Goal: Information Seeking & Learning: Learn about a topic

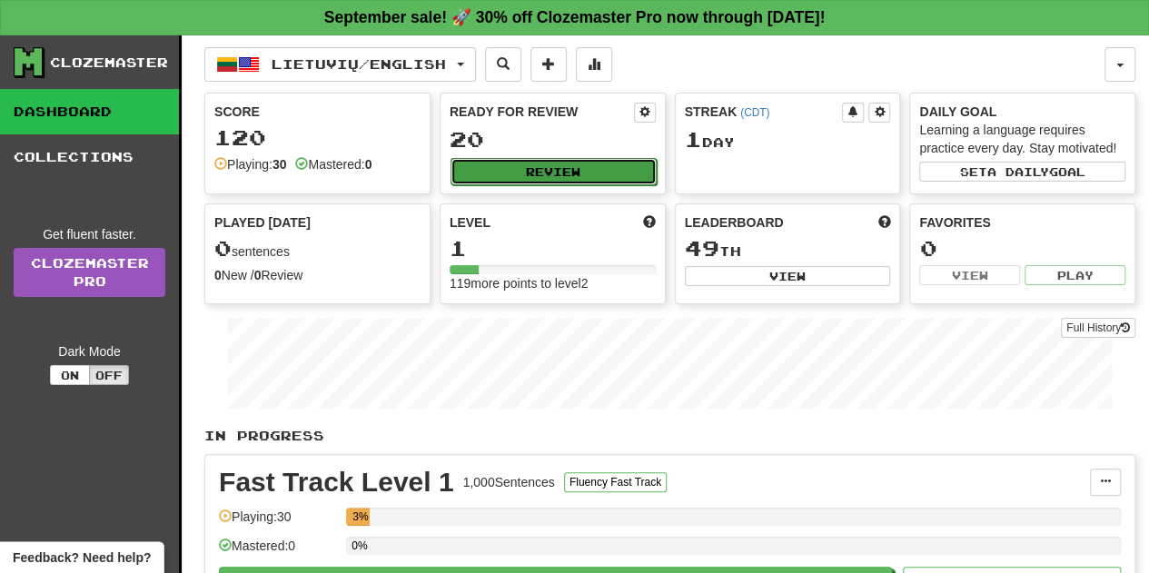
click at [558, 170] on button "Review" at bounding box center [554, 171] width 206 height 27
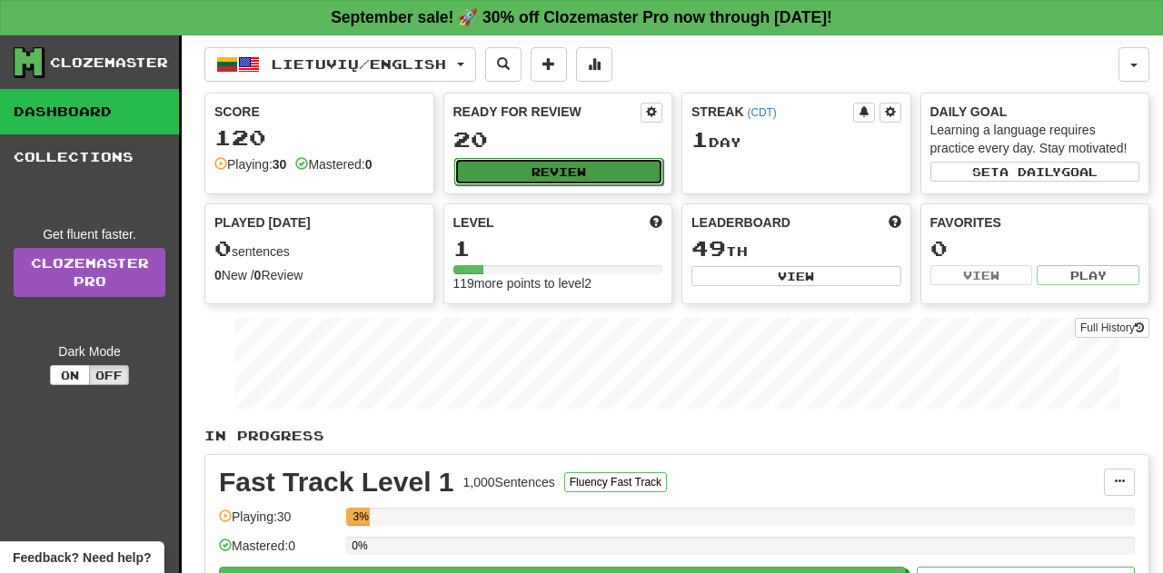
select select "**"
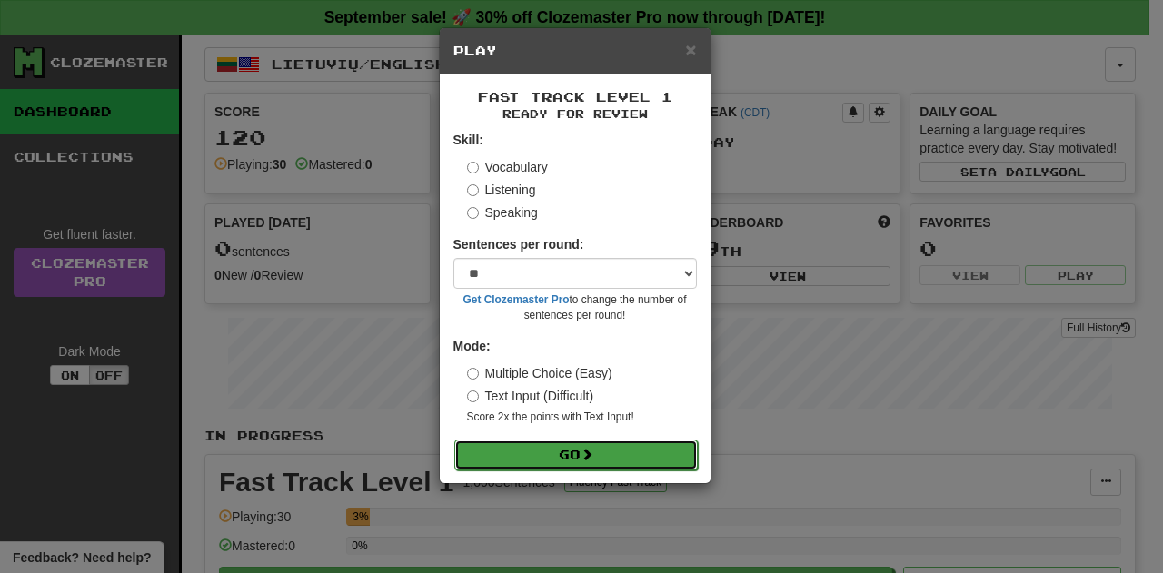
click at [585, 450] on span at bounding box center [587, 454] width 13 height 13
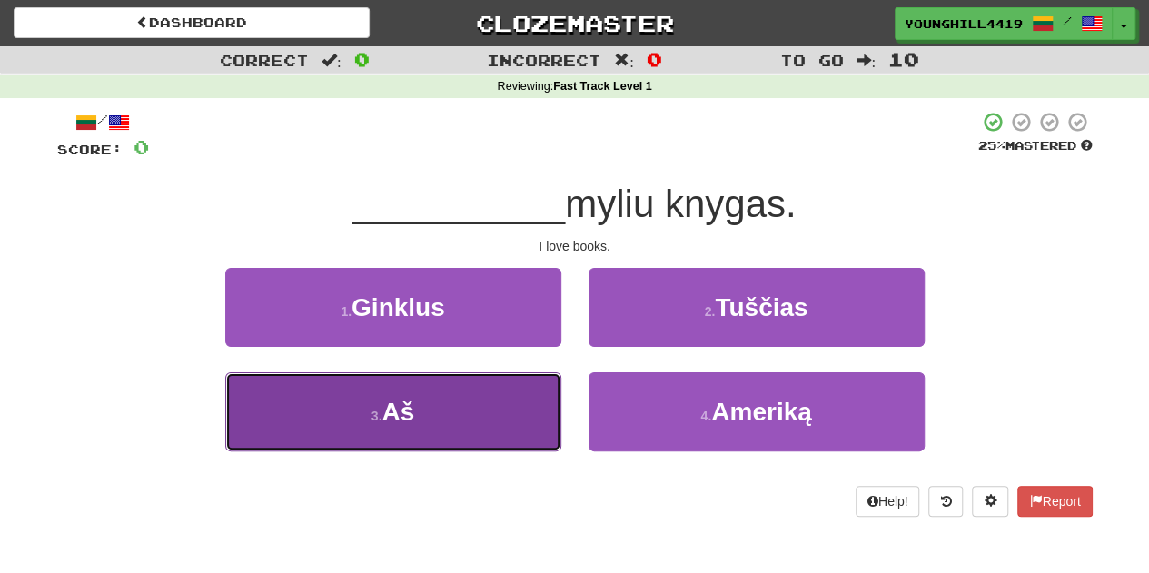
click at [433, 405] on button "3 . Aš" at bounding box center [393, 412] width 336 height 79
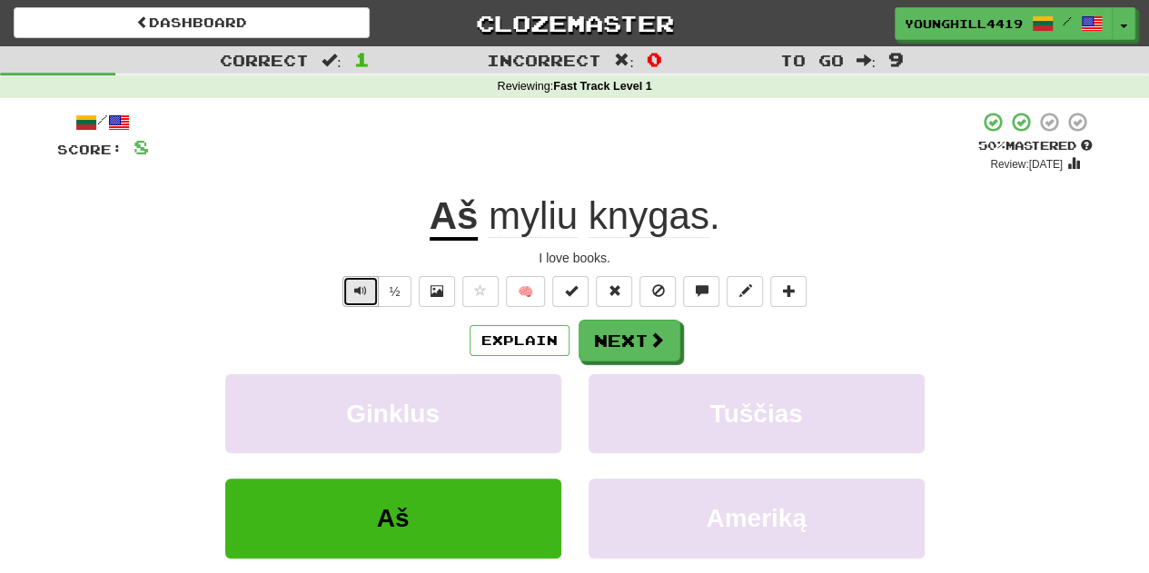
click at [362, 293] on span "Text-to-speech controls" at bounding box center [360, 290] width 13 height 13
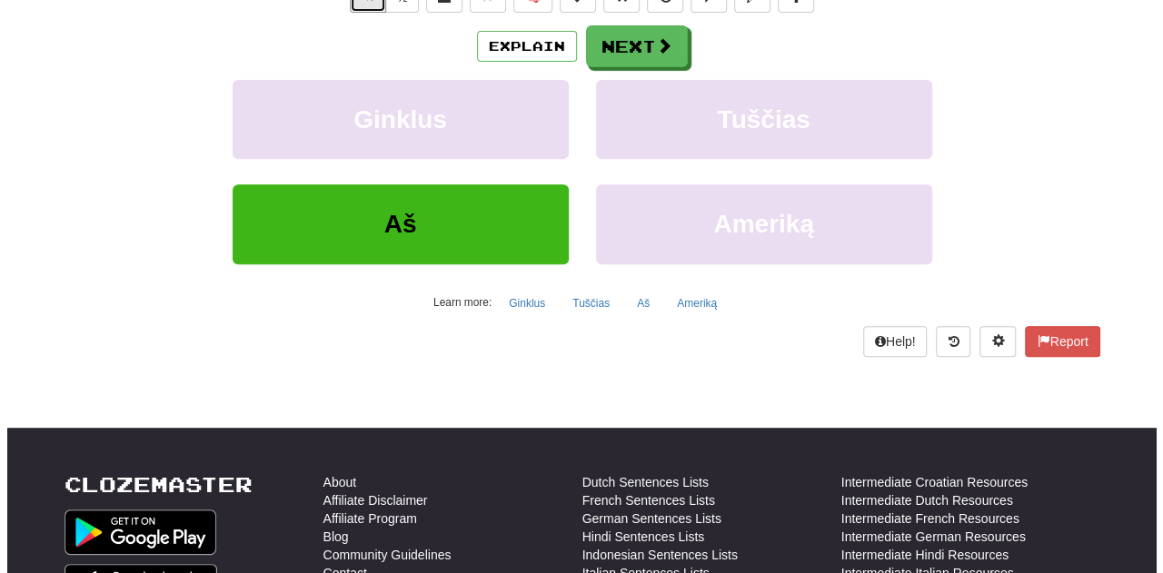
scroll to position [264, 0]
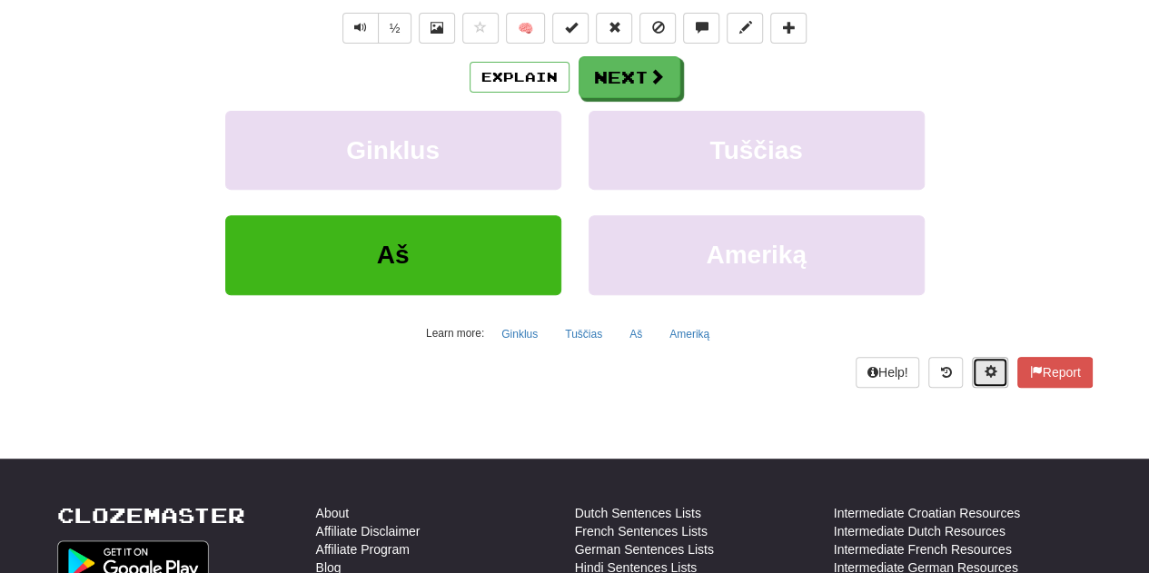
click at [996, 369] on button at bounding box center [990, 372] width 36 height 31
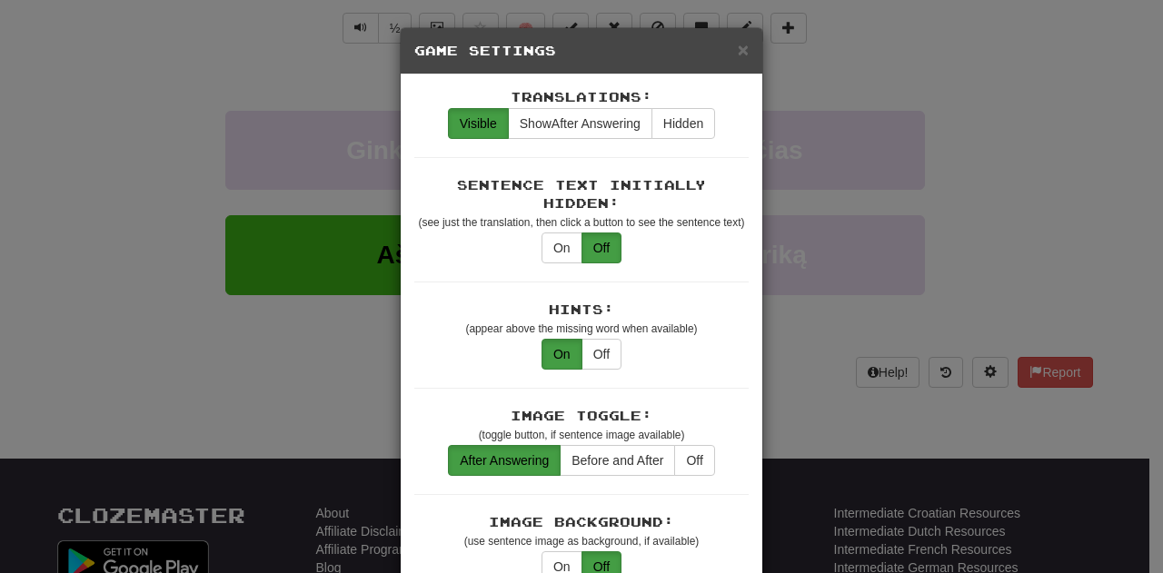
click at [717, 303] on div "Hints: (appear above the missing word when available)" at bounding box center [581, 319] width 334 height 36
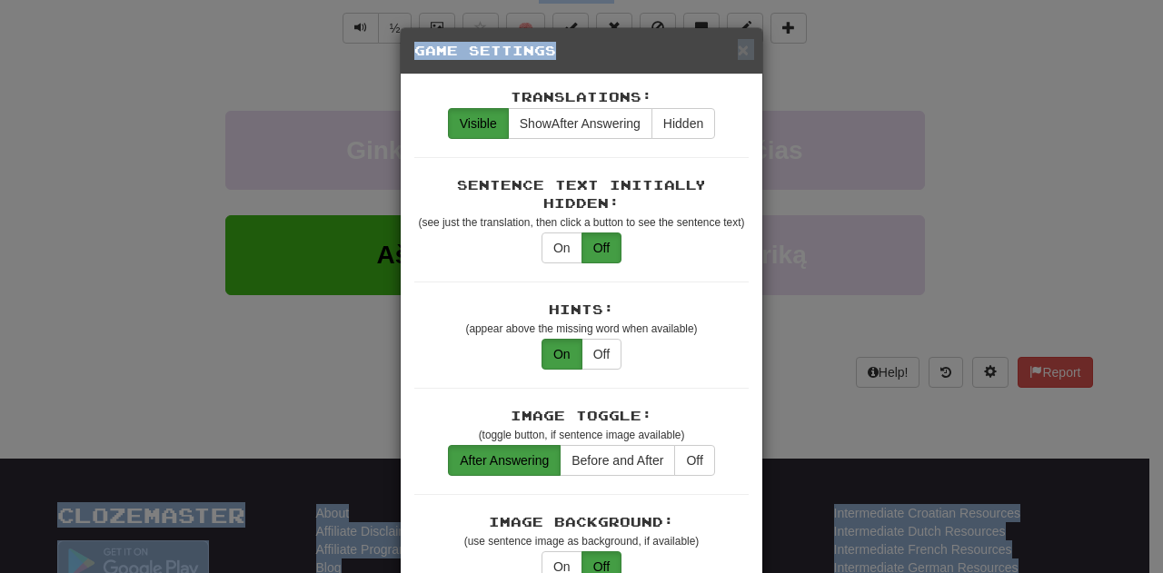
drag, startPoint x: 620, startPoint y: 55, endPoint x: 661, endPoint y: -64, distance: 125.9
click at [661, 0] on html "Dashboard Clozemaster YoungHill4419 / Toggle Dropdown Dashboard Leaderboard Act…" at bounding box center [581, 397] width 1163 height 1322
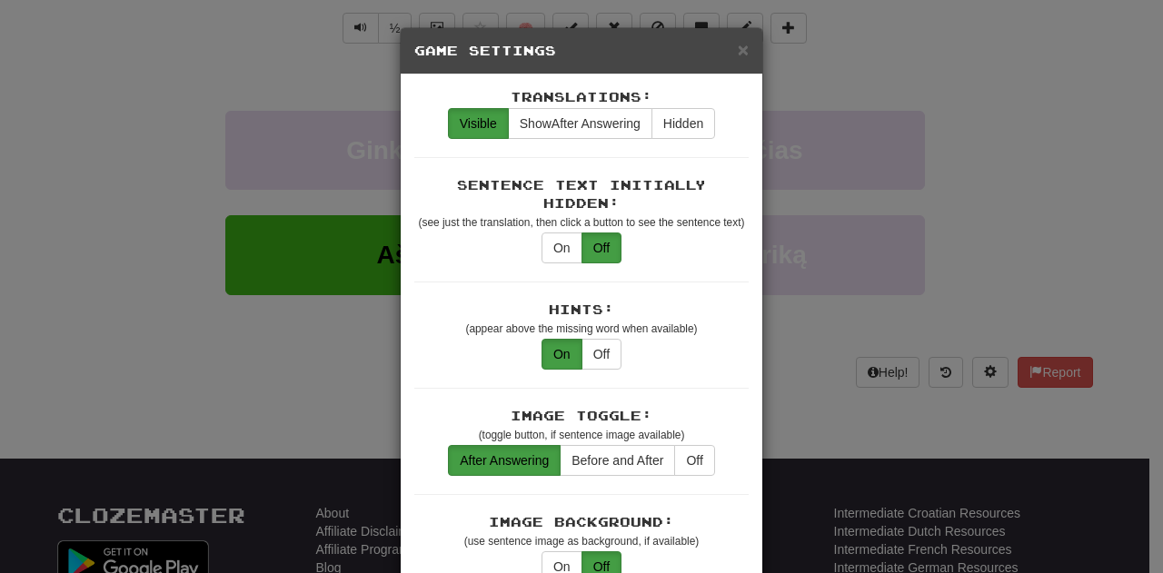
click at [717, 335] on div "Hints: (appear above the missing word when available) On Off" at bounding box center [581, 345] width 334 height 88
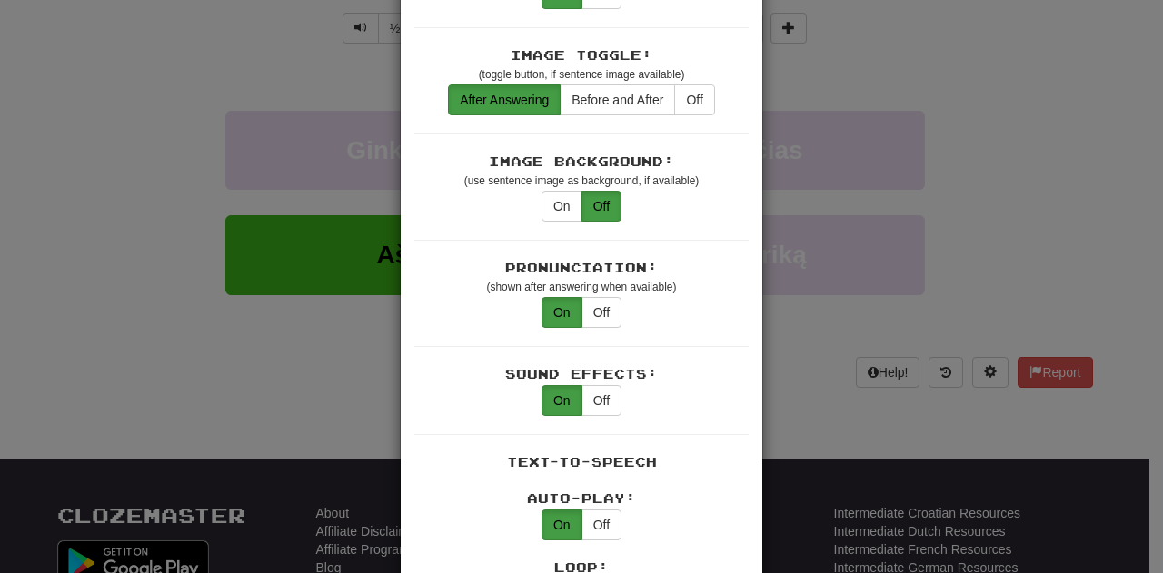
scroll to position [363, 0]
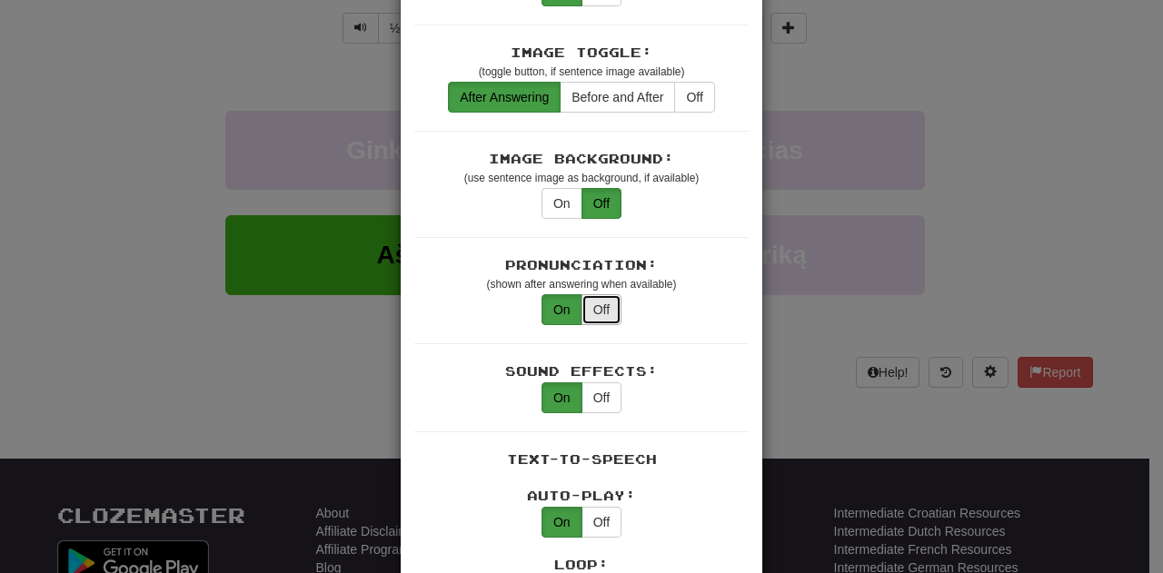
click at [597, 294] on button "Off" at bounding box center [602, 309] width 40 height 31
click at [595, 383] on button "Off" at bounding box center [602, 398] width 40 height 31
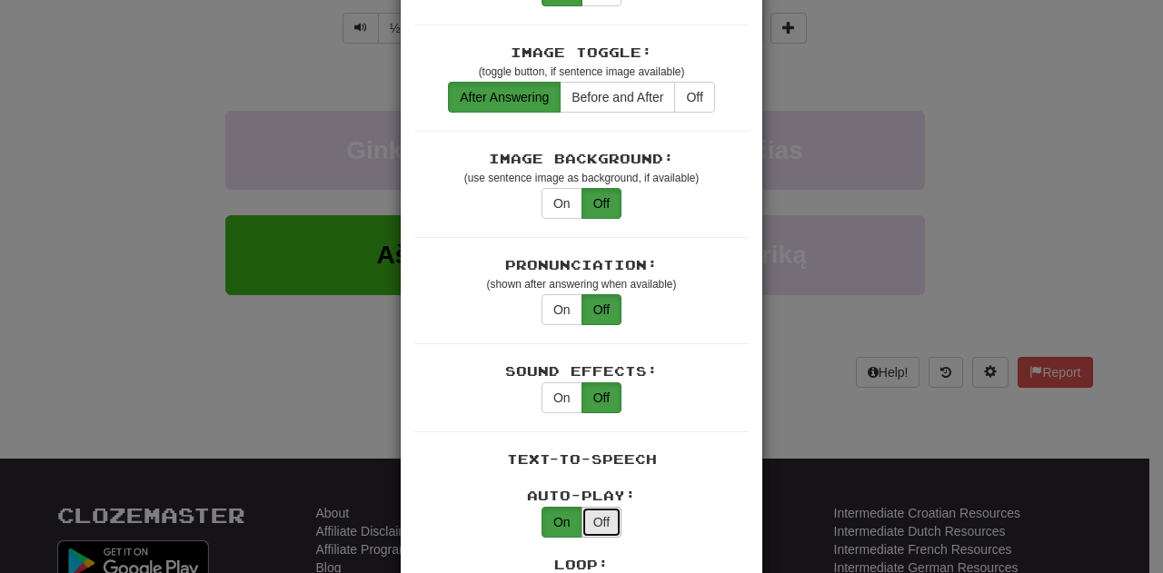
click at [588, 507] on button "Off" at bounding box center [602, 522] width 40 height 31
type button "off"
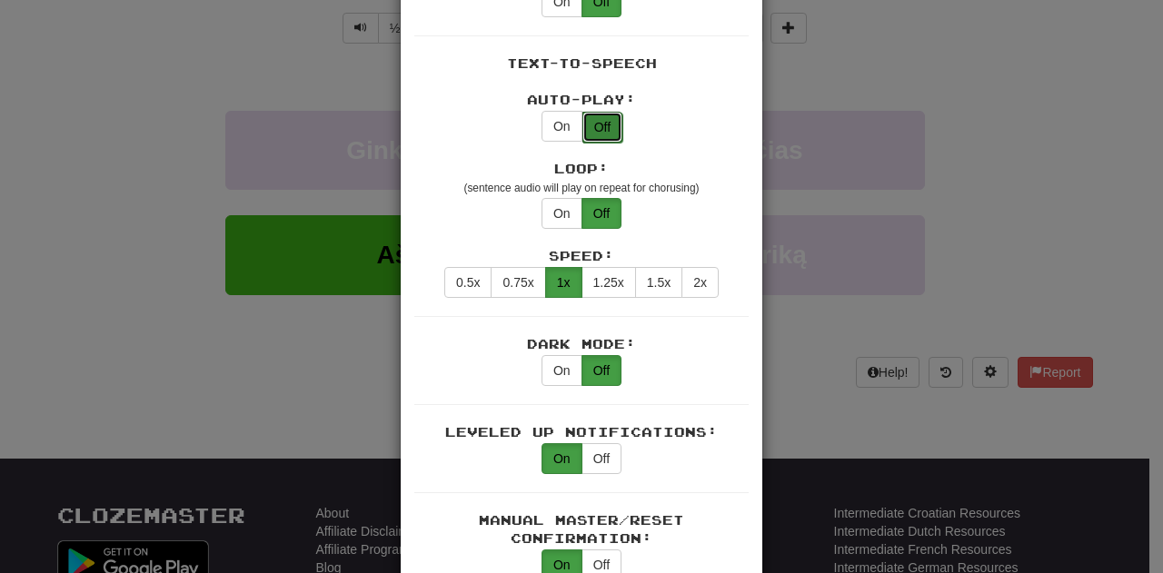
scroll to position [763, 0]
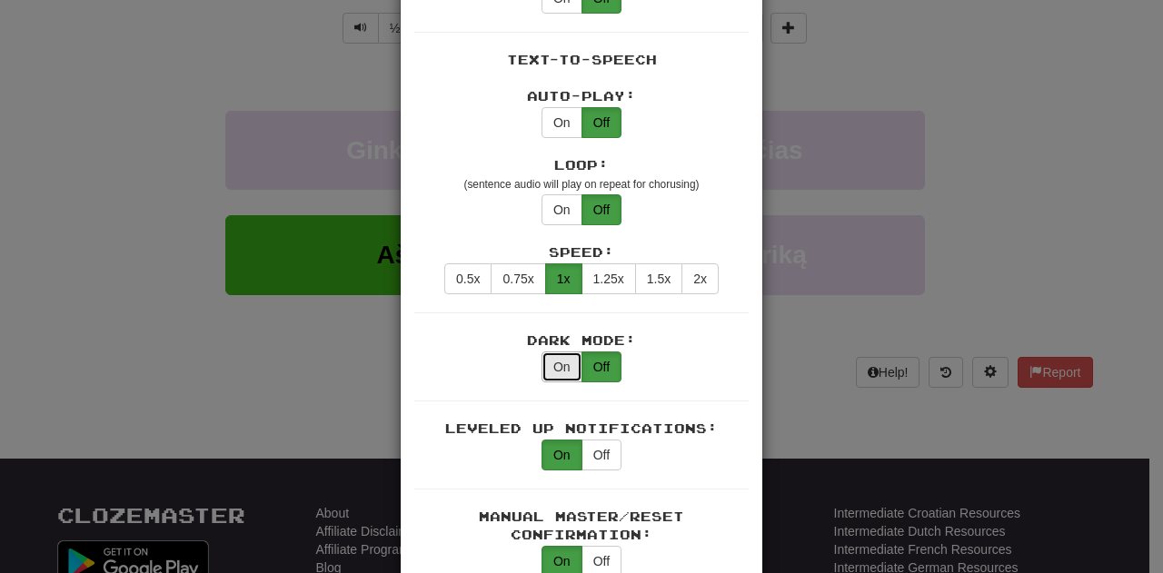
click at [563, 352] on button "On" at bounding box center [562, 367] width 41 height 31
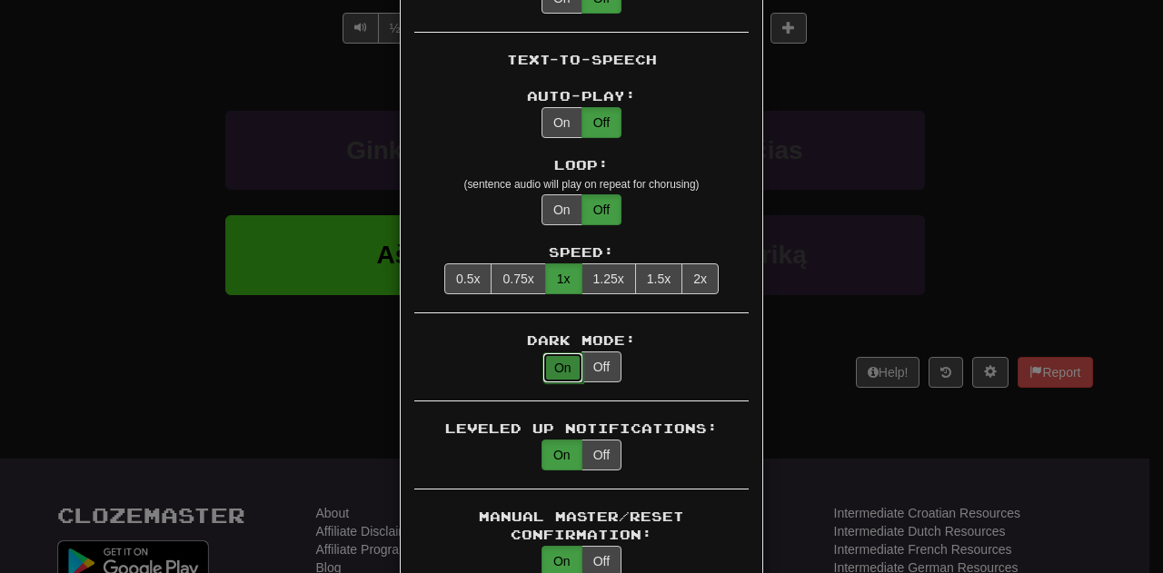
type button "dark"
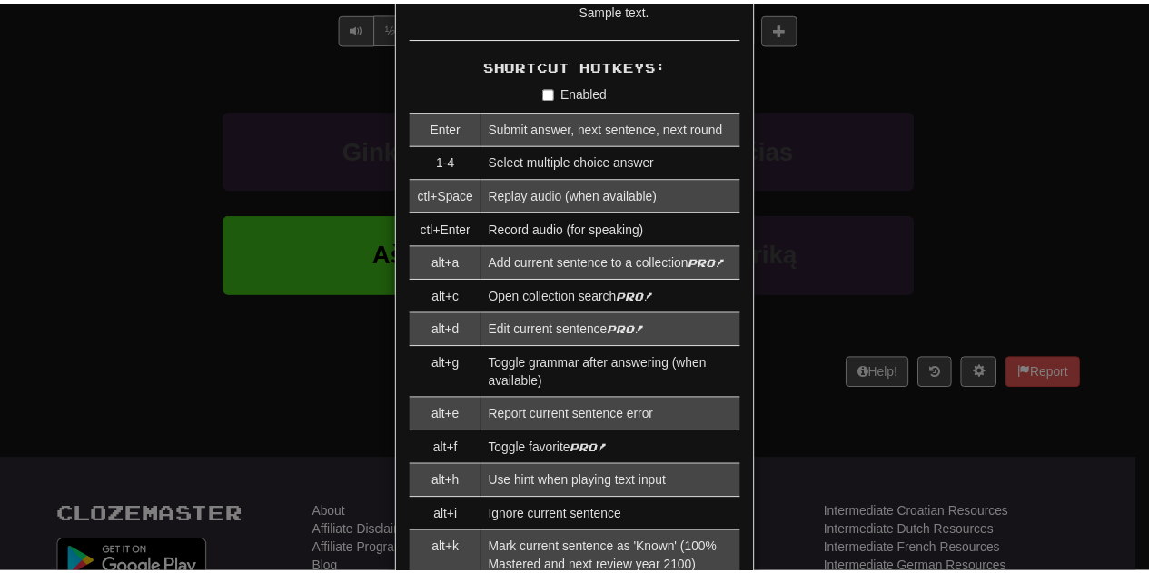
scroll to position [1636, 0]
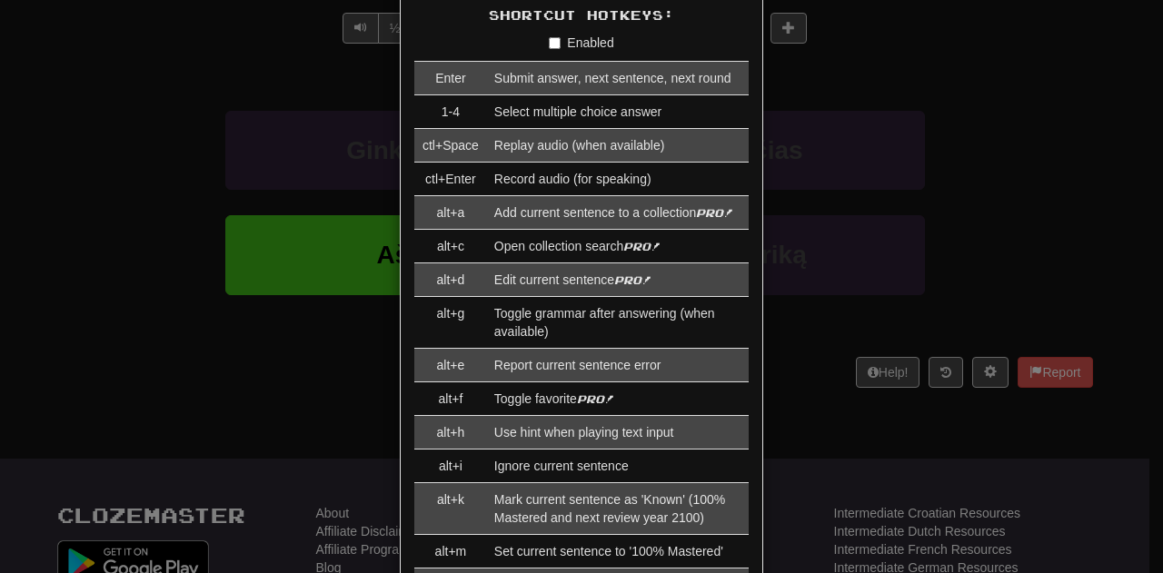
click at [1112, 126] on div "× Game Settings Translations: Visible Show After Answering Hidden Sentence Text…" at bounding box center [581, 286] width 1163 height 573
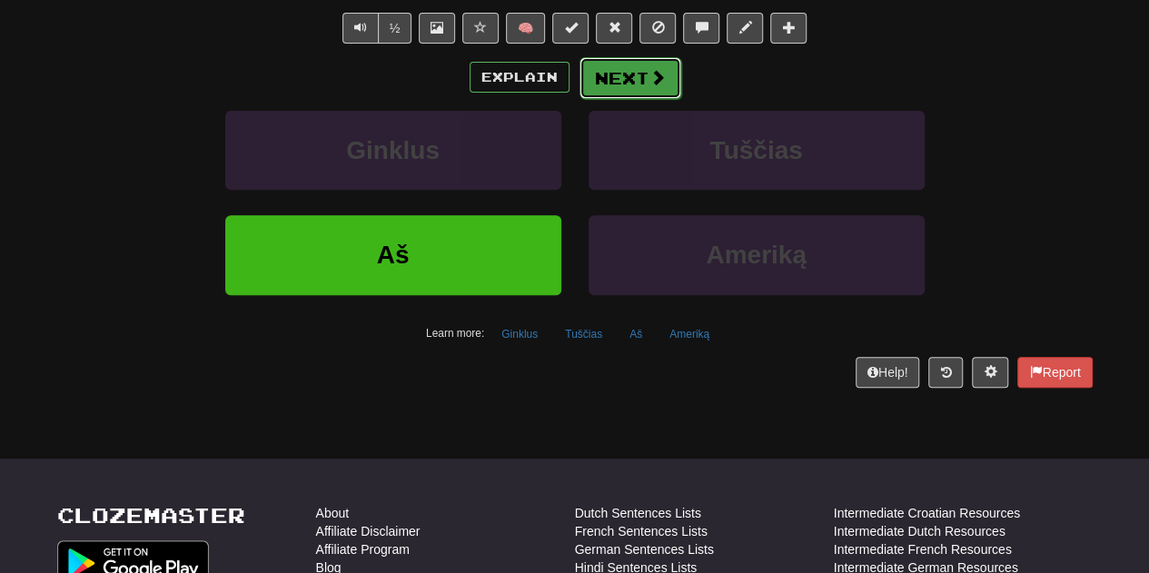
click at [634, 75] on button "Next" at bounding box center [631, 78] width 102 height 42
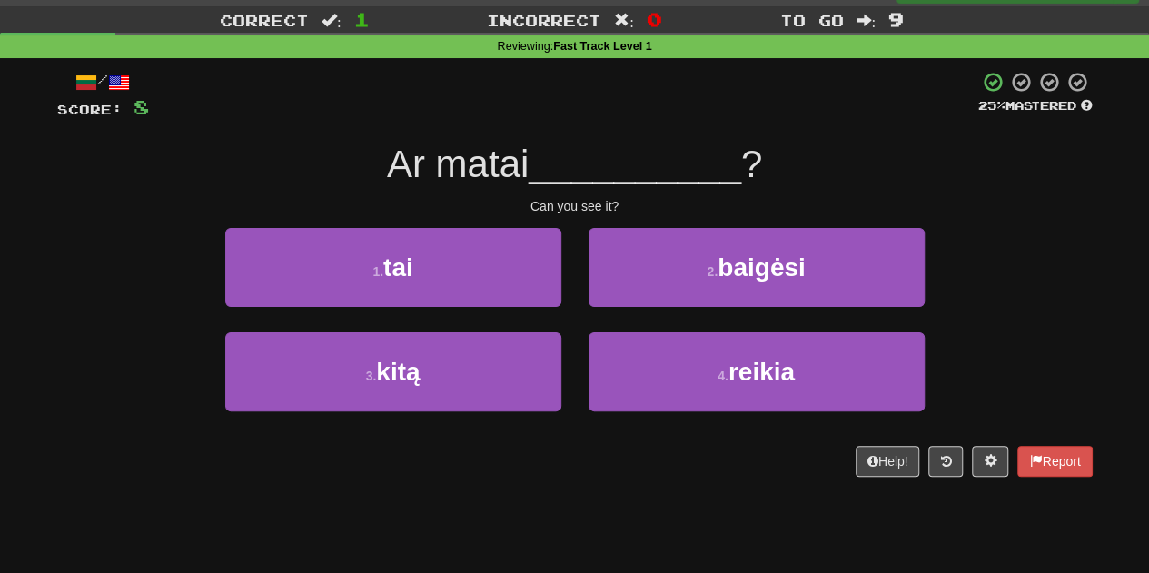
scroll to position [36, 0]
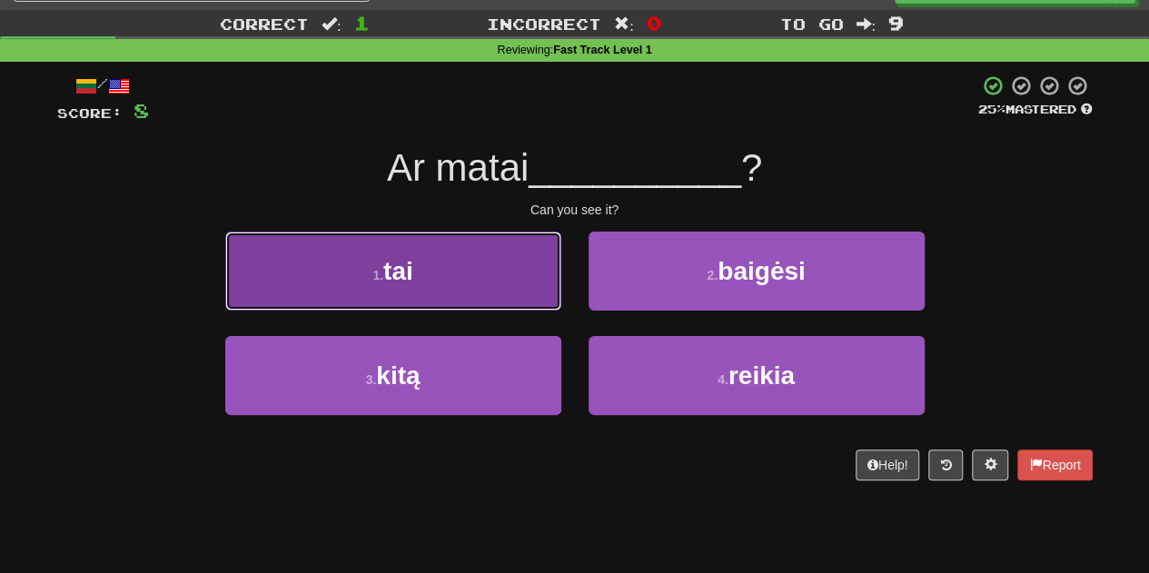
click at [465, 289] on button "1 . tai" at bounding box center [393, 271] width 336 height 79
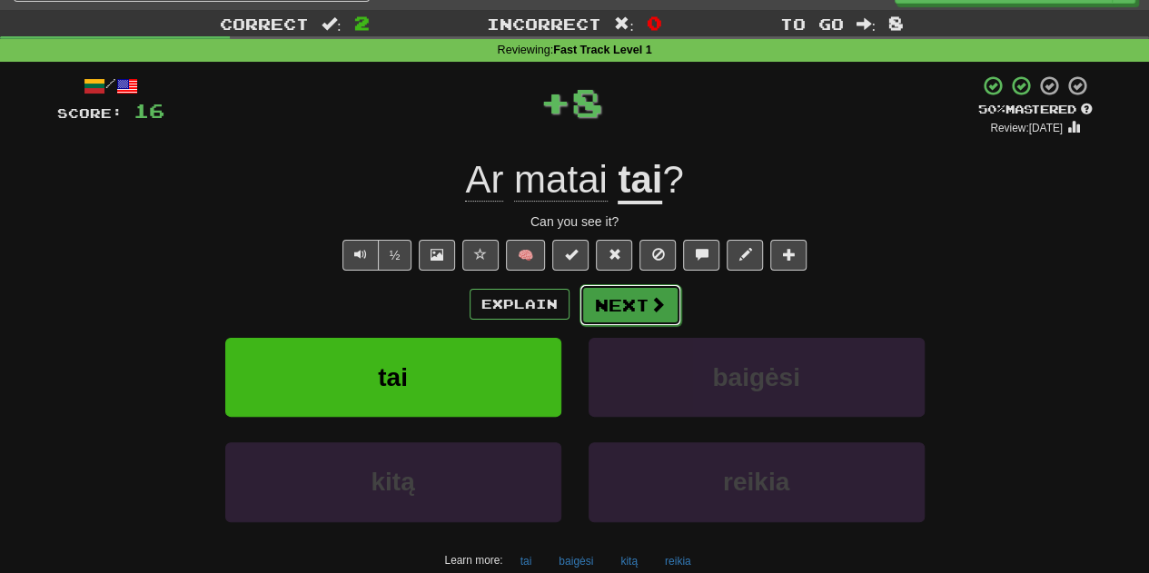
click at [643, 313] on button "Next" at bounding box center [631, 305] width 102 height 42
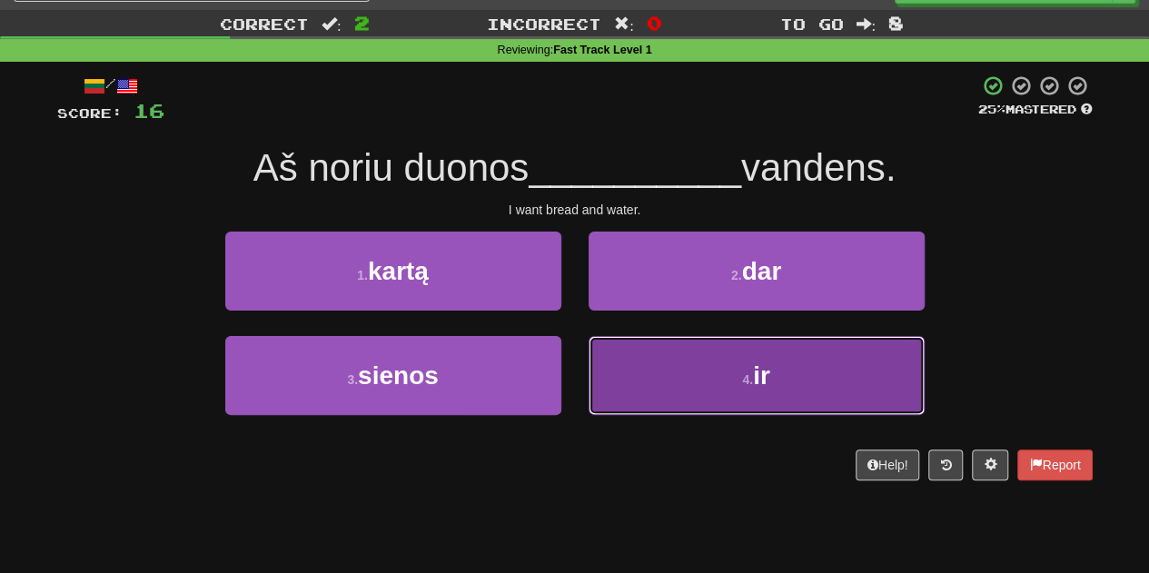
click at [714, 387] on button "4 . ir" at bounding box center [757, 375] width 336 height 79
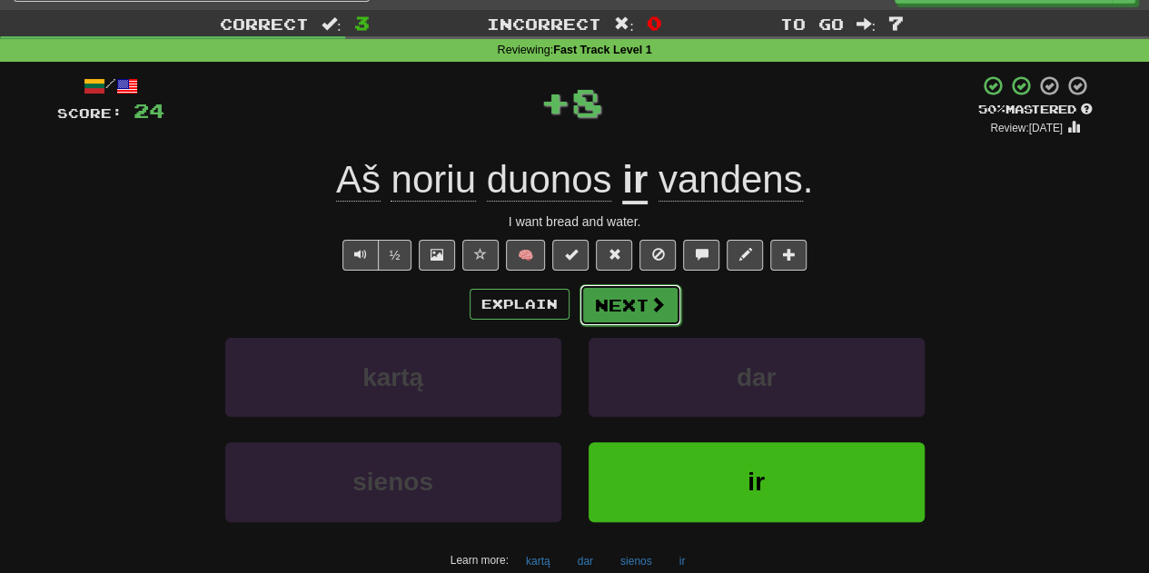
click at [636, 317] on button "Next" at bounding box center [631, 305] width 102 height 42
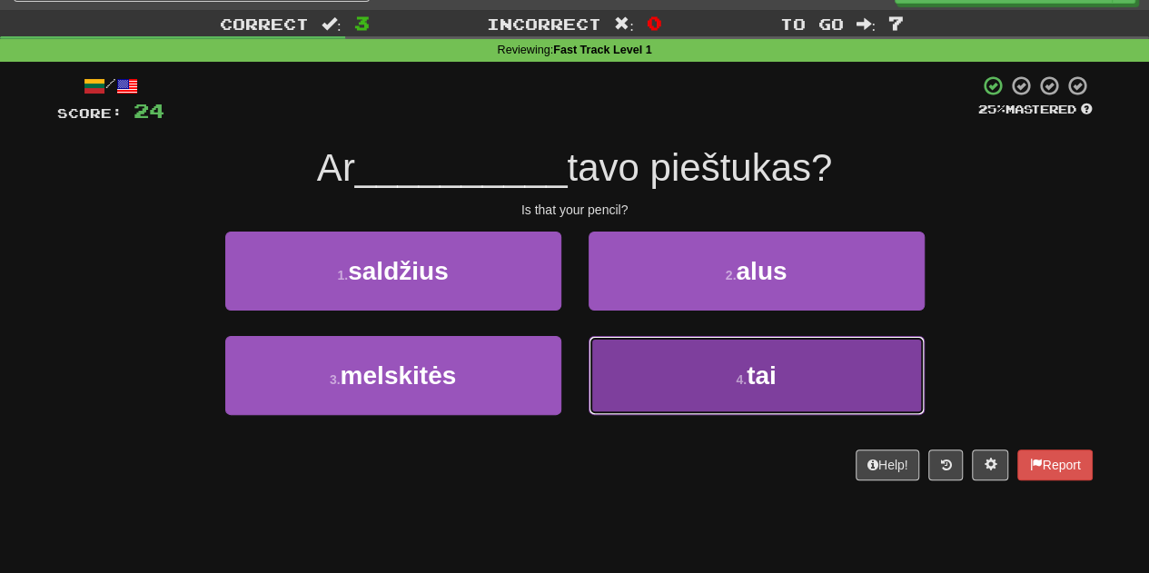
click at [724, 396] on button "4 . tai" at bounding box center [757, 375] width 336 height 79
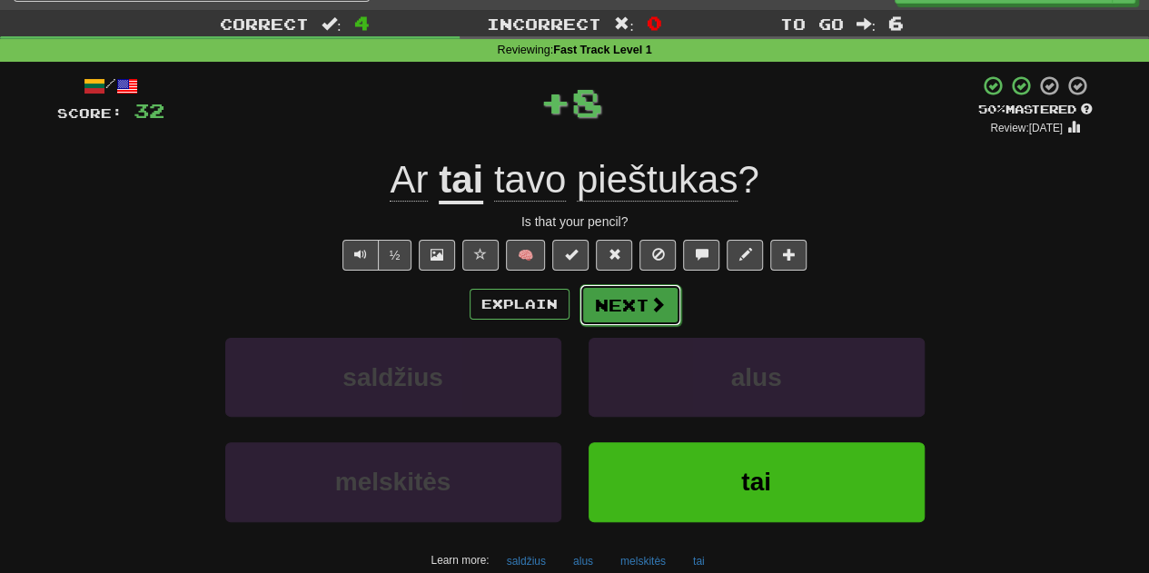
click at [650, 299] on span at bounding box center [658, 304] width 16 height 16
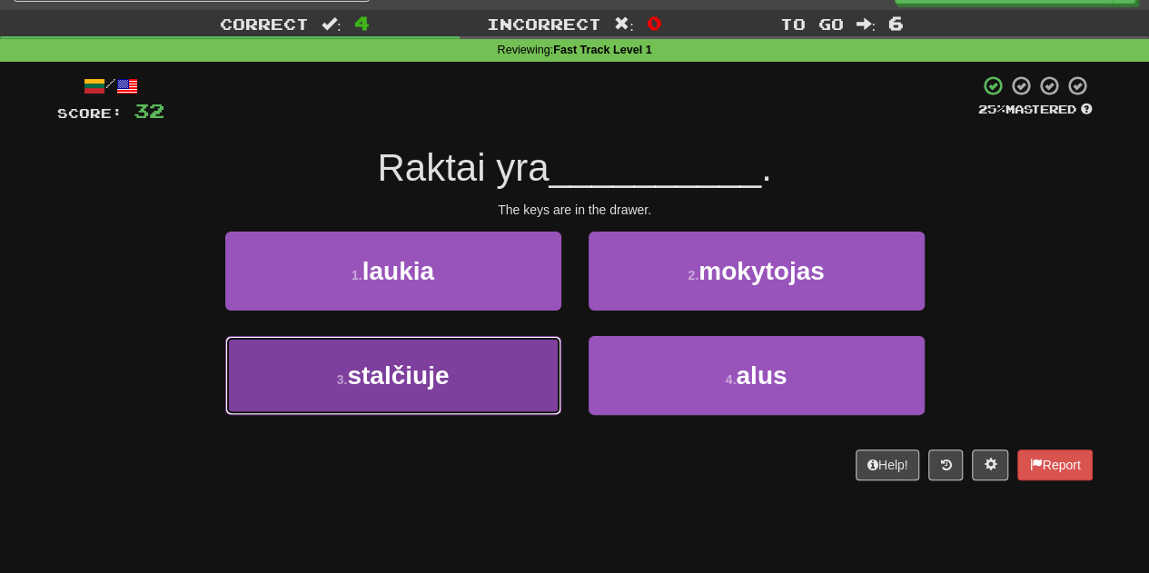
click at [502, 386] on button "3 . stalčiuje" at bounding box center [393, 375] width 336 height 79
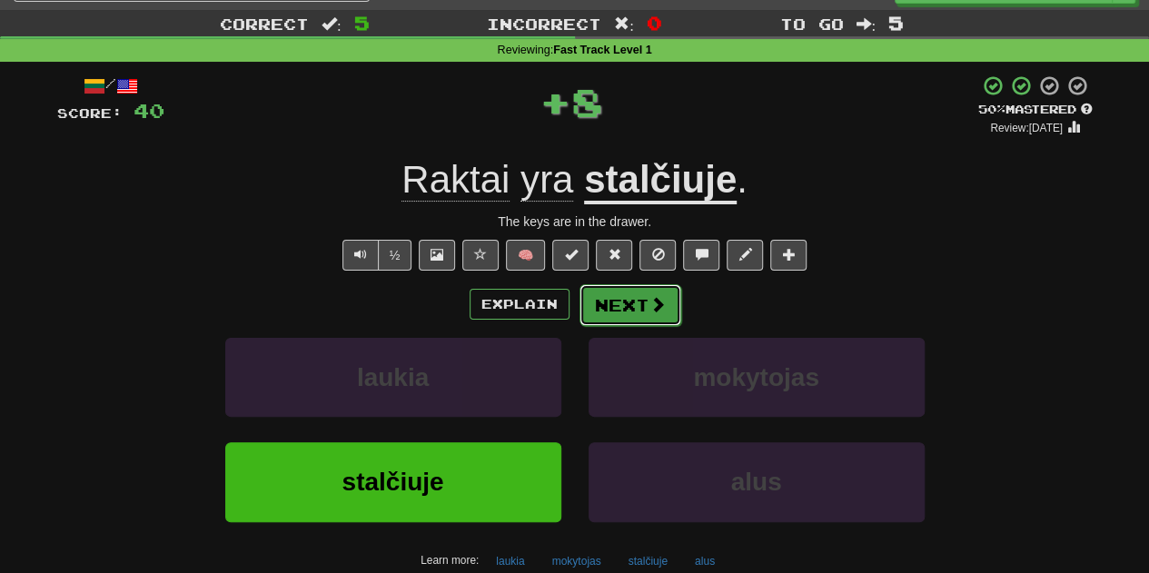
click at [626, 293] on button "Next" at bounding box center [631, 305] width 102 height 42
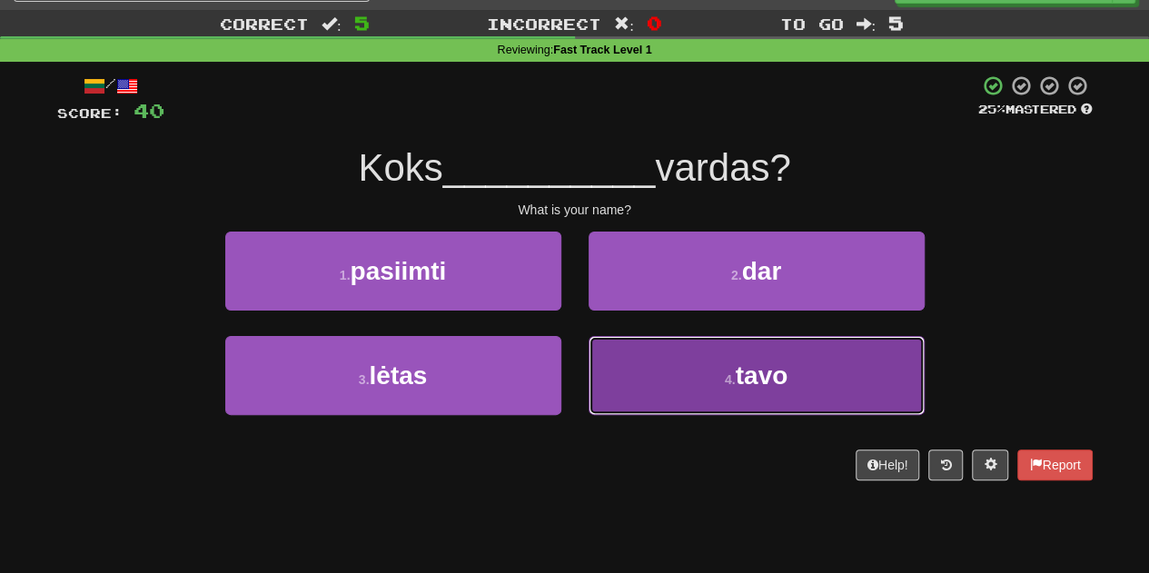
click at [738, 348] on button "4 . tavo" at bounding box center [757, 375] width 336 height 79
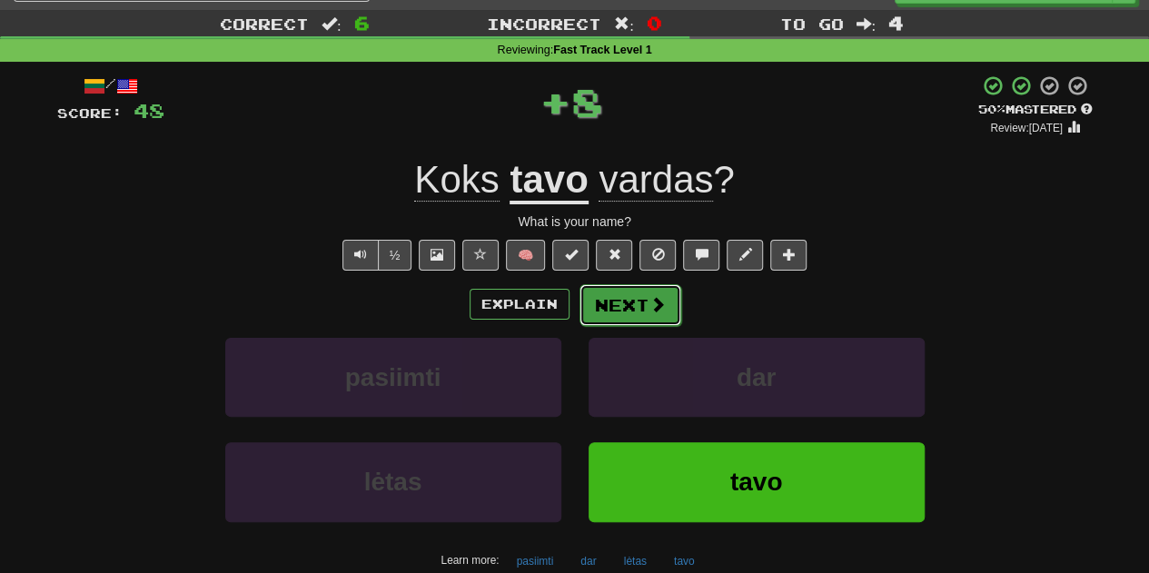
click at [645, 289] on button "Next" at bounding box center [631, 305] width 102 height 42
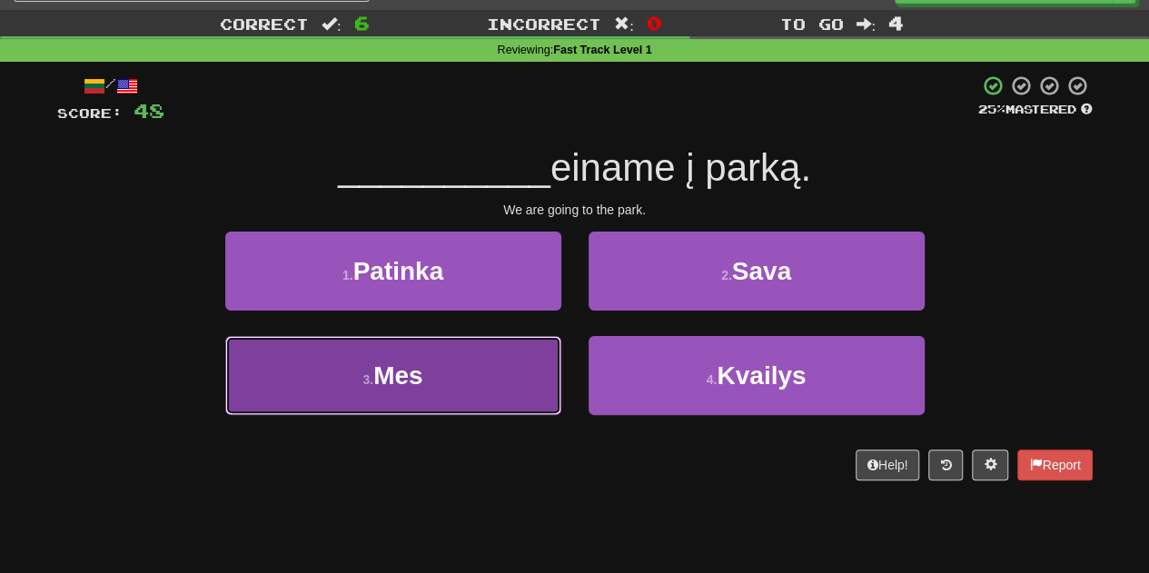
click at [463, 373] on button "3 . Mes" at bounding box center [393, 375] width 336 height 79
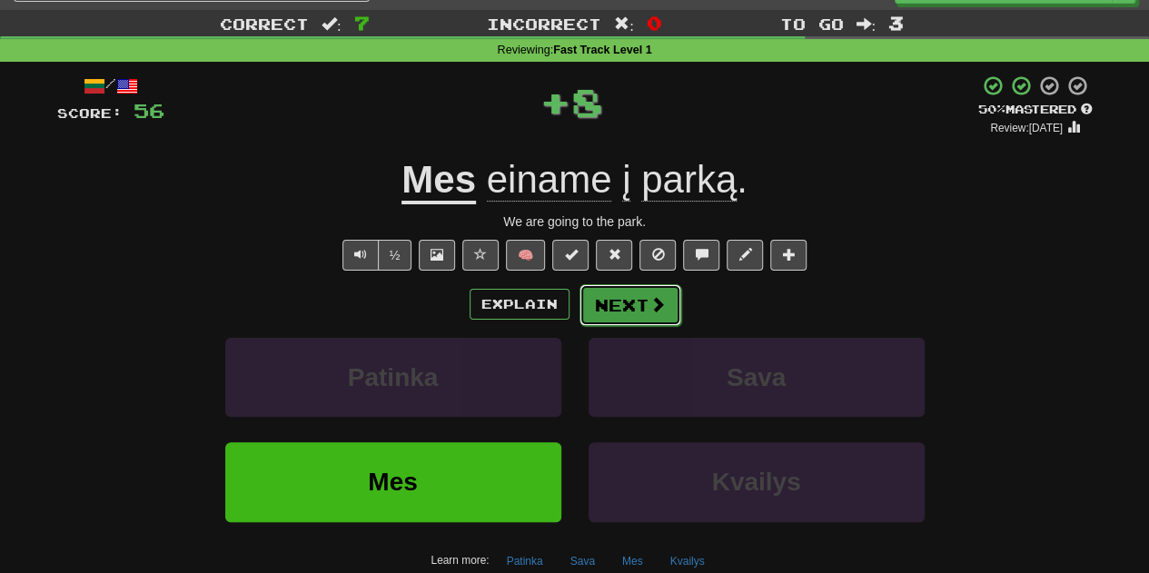
click at [629, 293] on button "Next" at bounding box center [631, 305] width 102 height 42
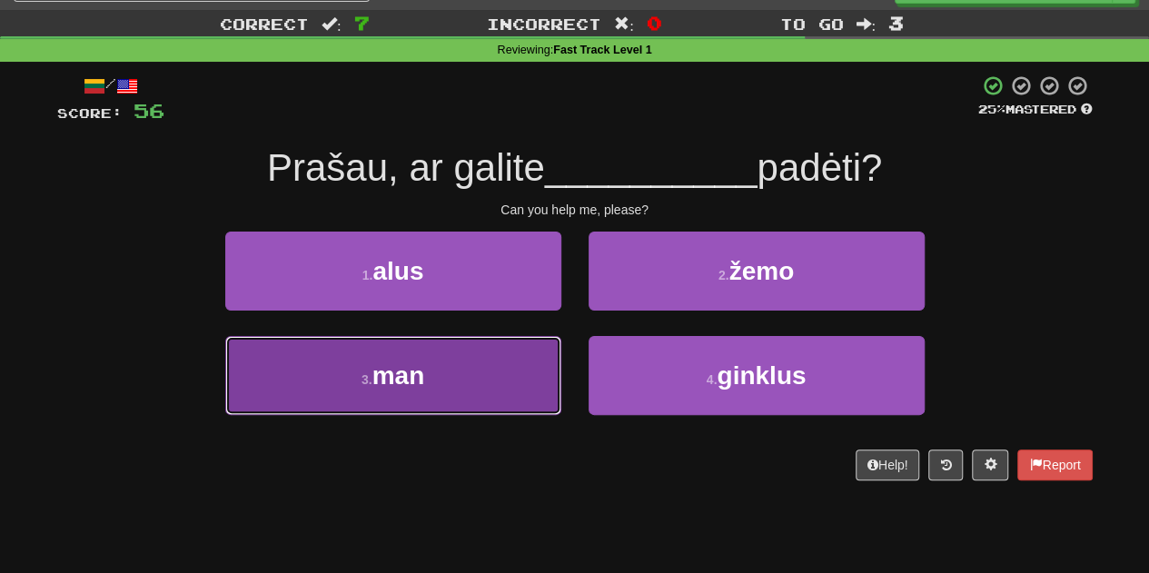
click at [490, 388] on button "3 . man" at bounding box center [393, 375] width 336 height 79
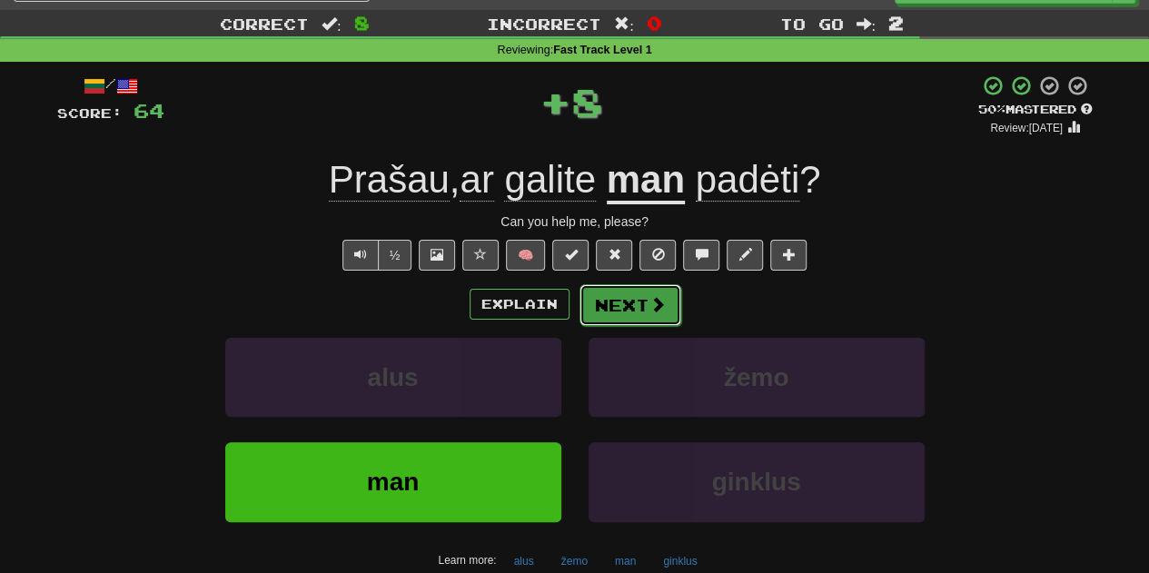
click at [611, 301] on button "Next" at bounding box center [631, 305] width 102 height 42
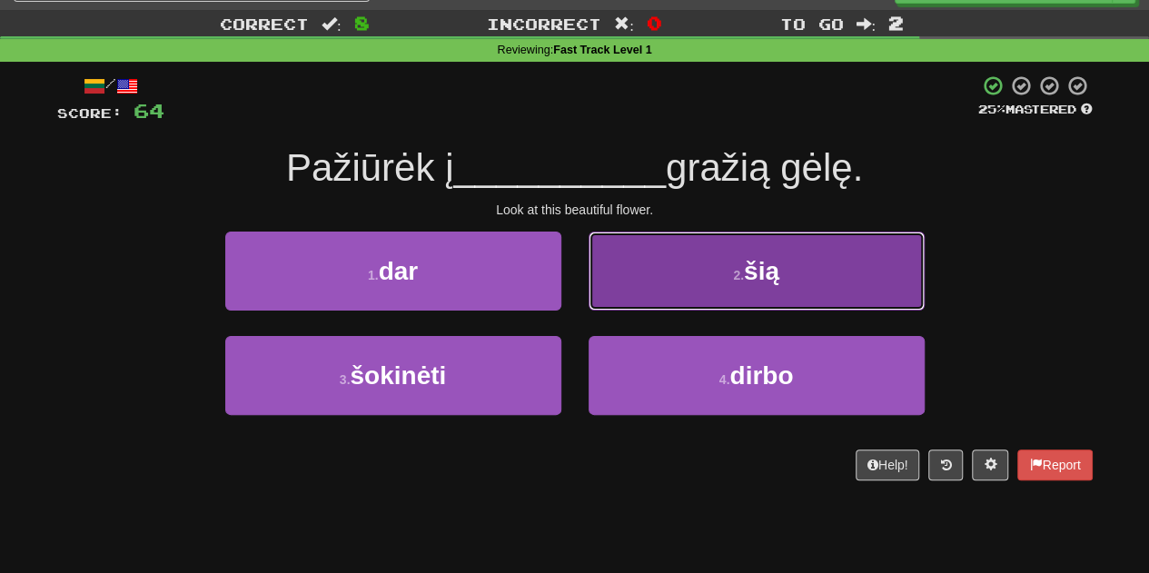
click at [734, 294] on button "2 . šią" at bounding box center [757, 271] width 336 height 79
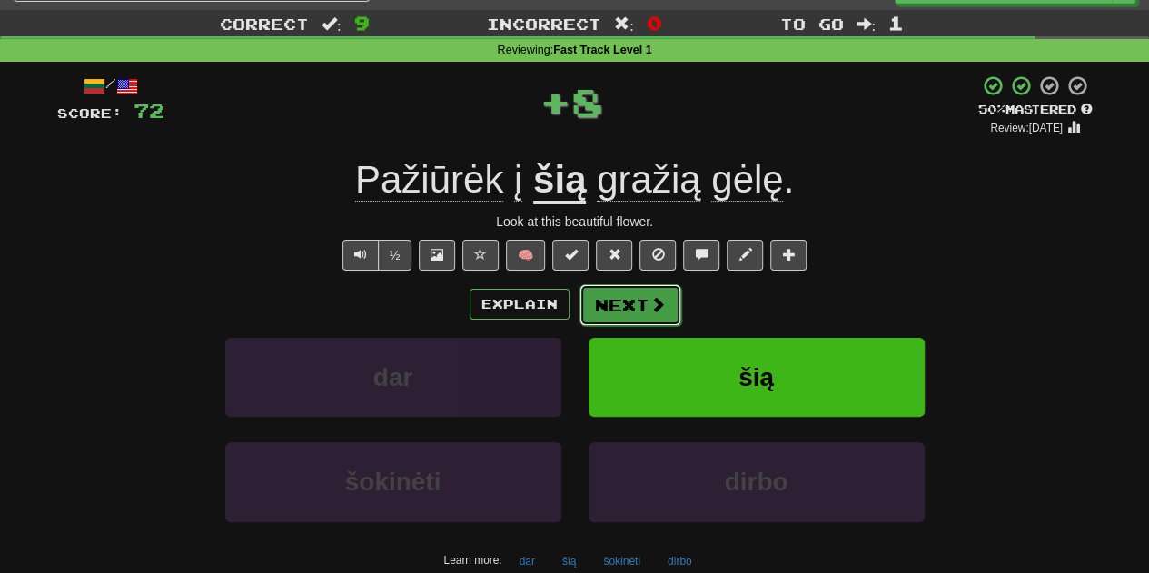
click at [615, 304] on button "Next" at bounding box center [631, 305] width 102 height 42
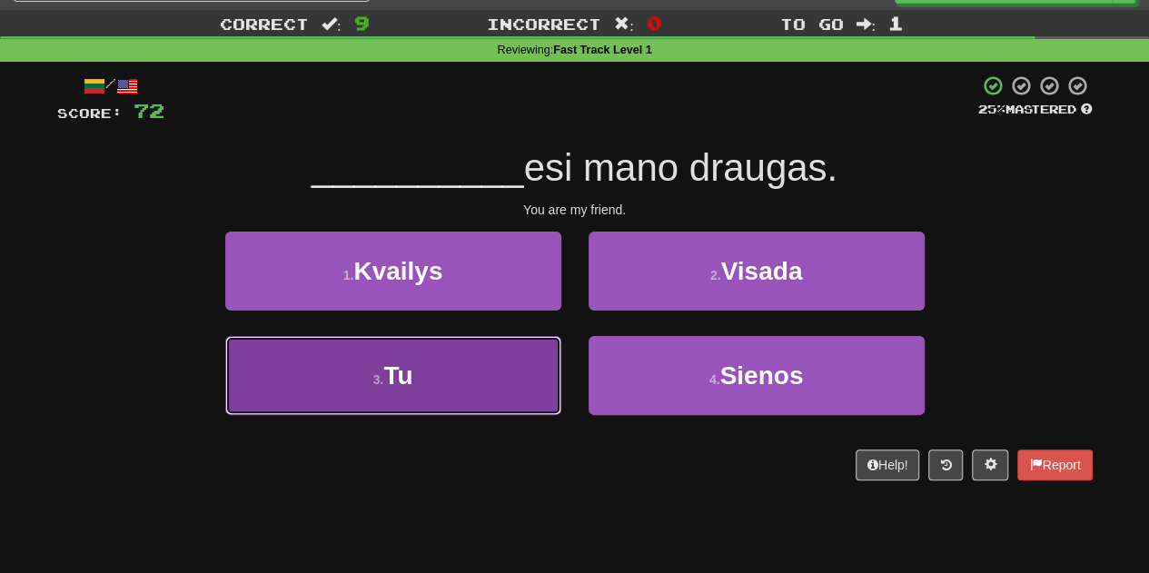
click at [520, 375] on button "3 . Tu" at bounding box center [393, 375] width 336 height 79
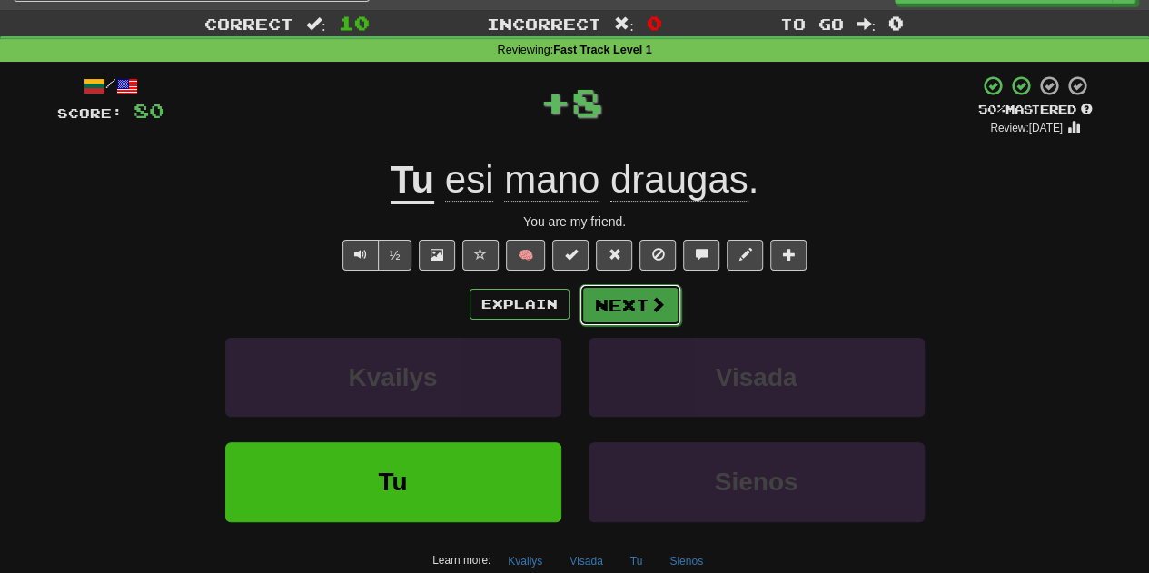
click at [629, 314] on button "Next" at bounding box center [631, 305] width 102 height 42
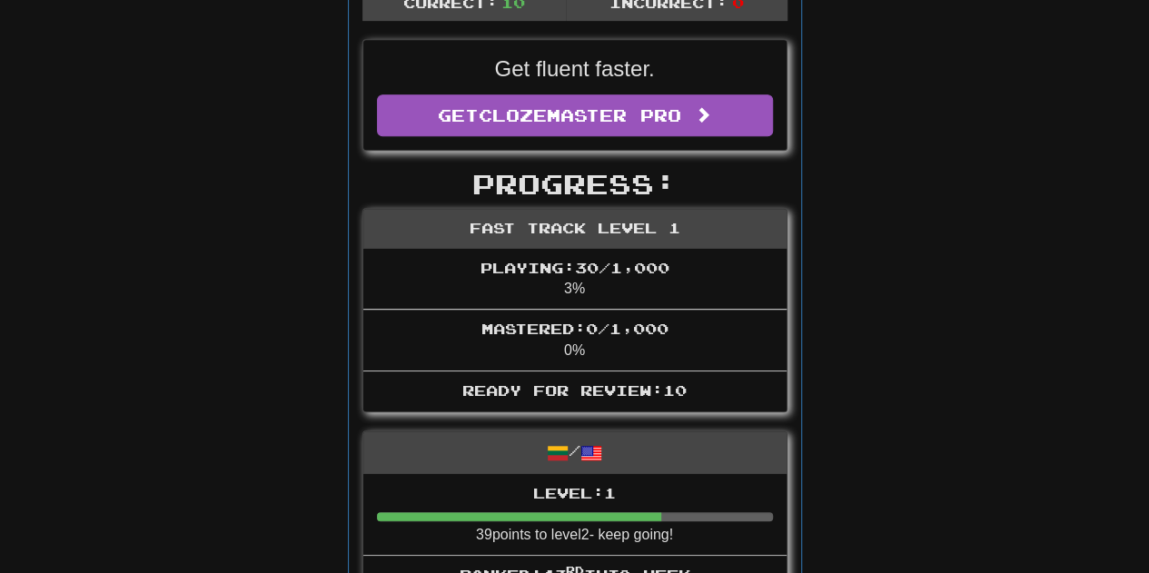
scroll to position [0, 0]
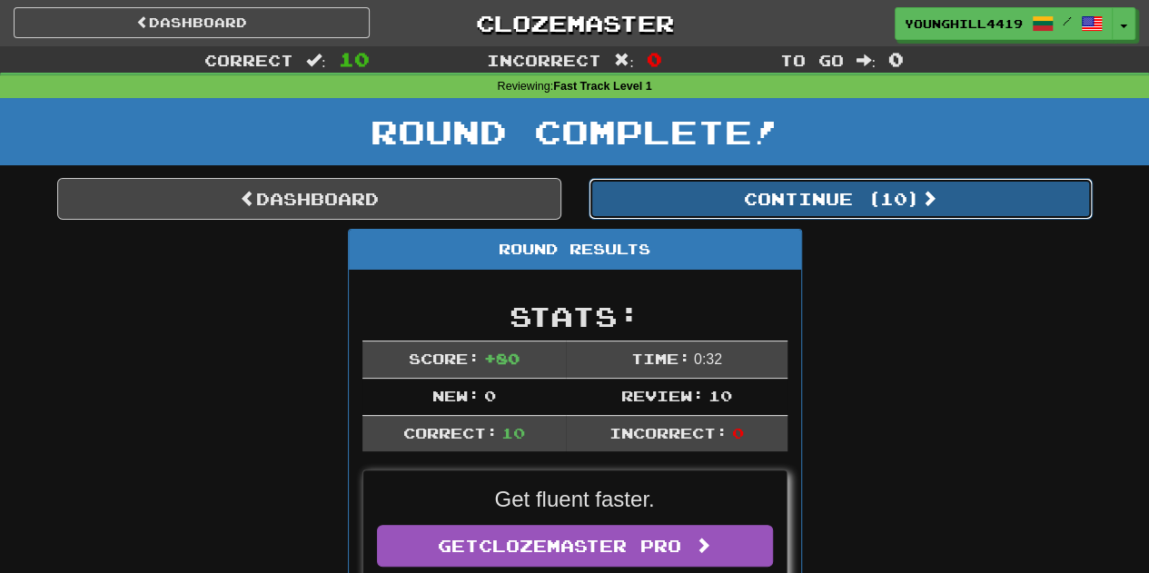
click at [828, 189] on button "Continue ( 10 )" at bounding box center [841, 199] width 504 height 42
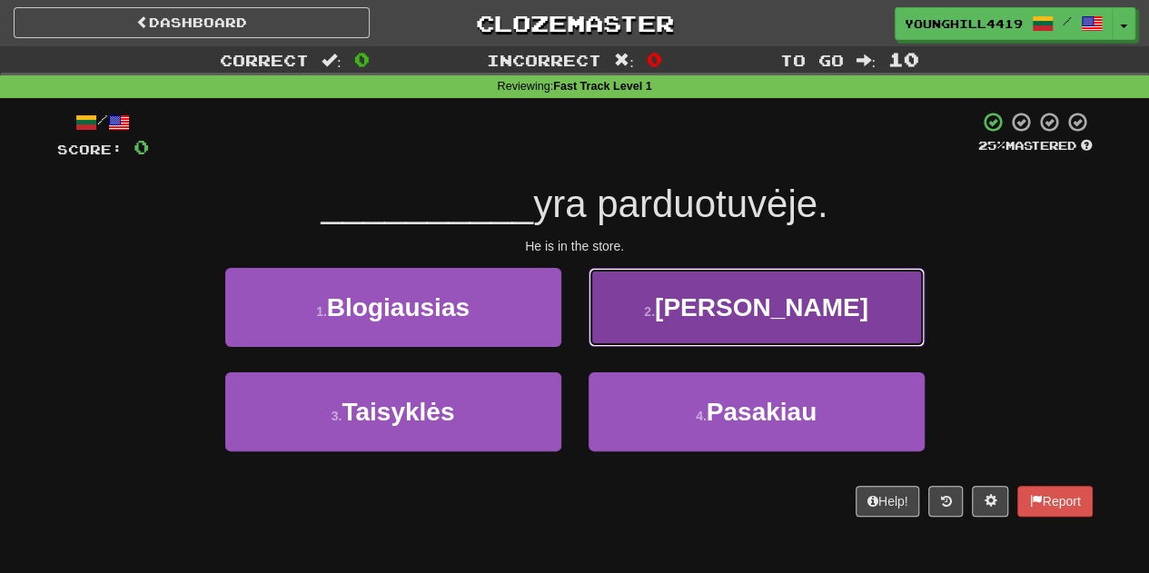
click at [749, 306] on span "Jis" at bounding box center [762, 308] width 214 height 28
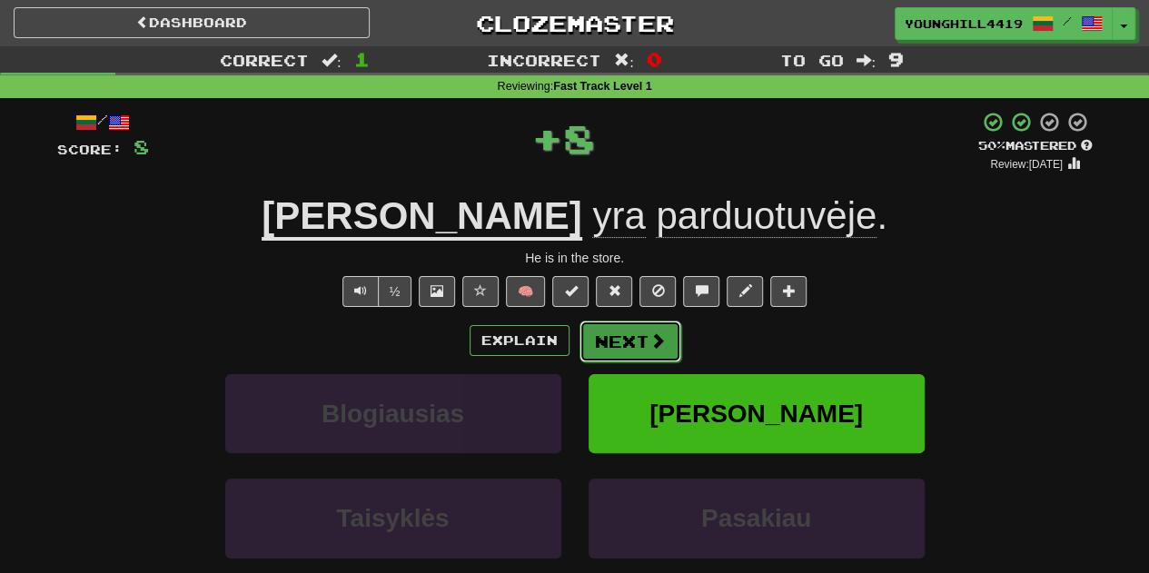
click at [613, 335] on button "Next" at bounding box center [631, 342] width 102 height 42
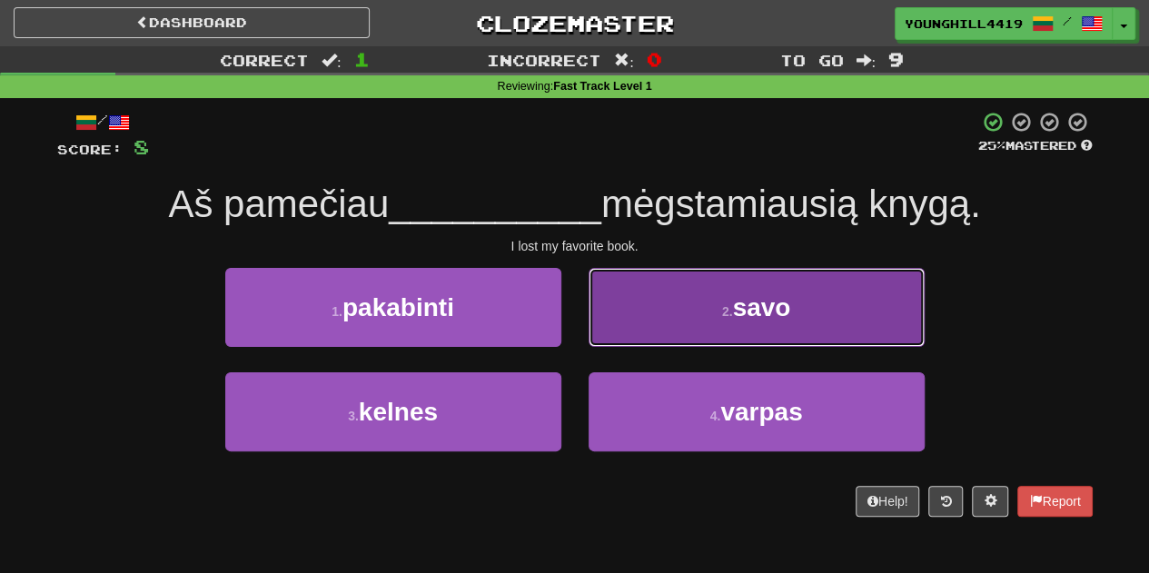
click at [701, 327] on button "2 . savo" at bounding box center [757, 307] width 336 height 79
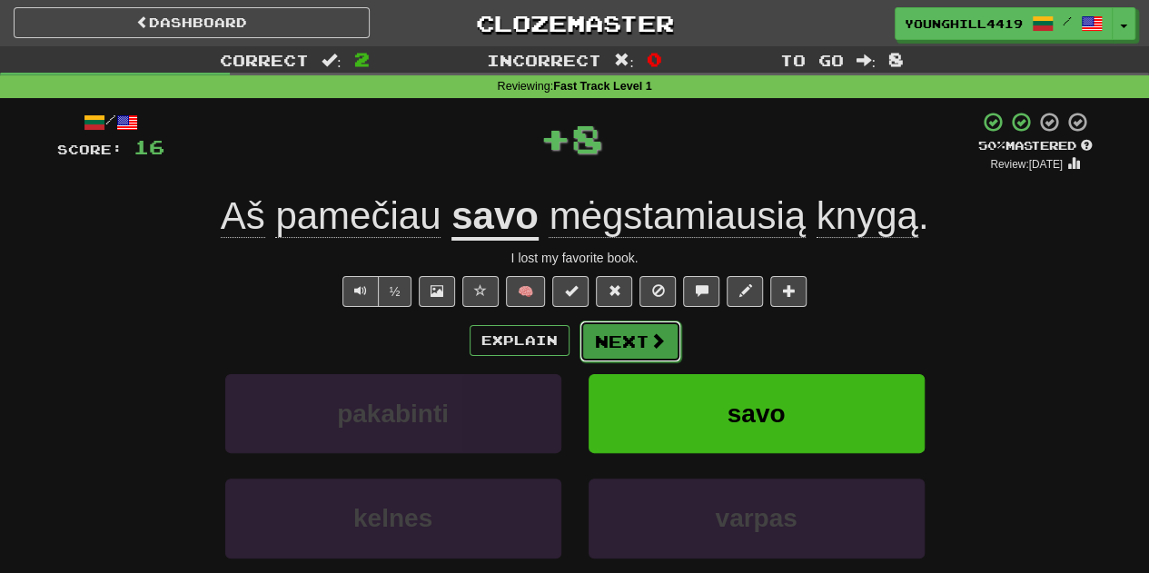
click at [605, 337] on button "Next" at bounding box center [631, 342] width 102 height 42
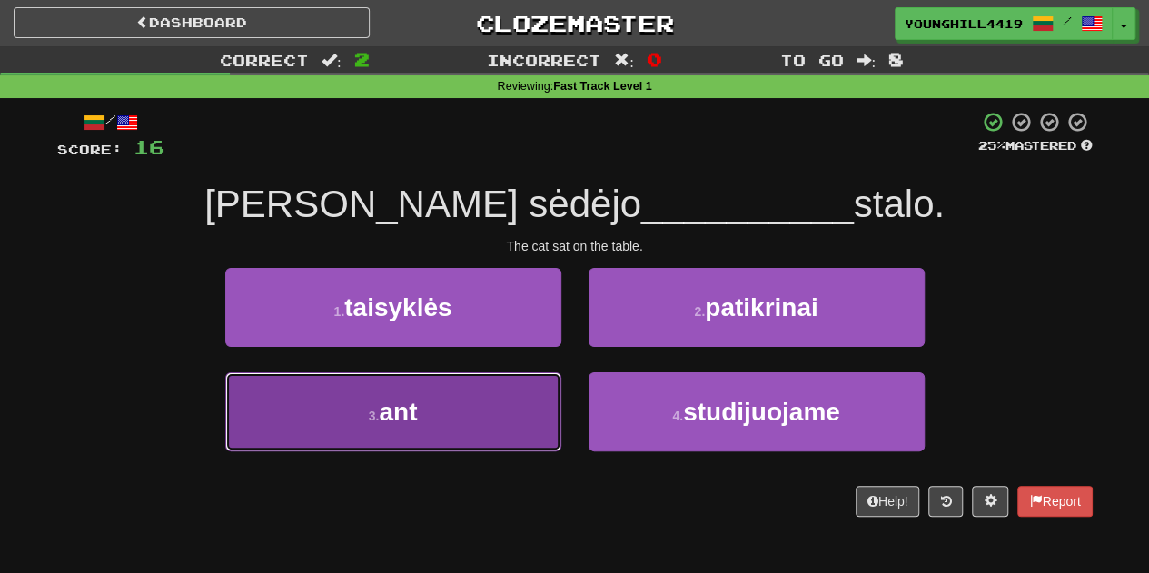
click at [516, 420] on button "3 . ant" at bounding box center [393, 412] width 336 height 79
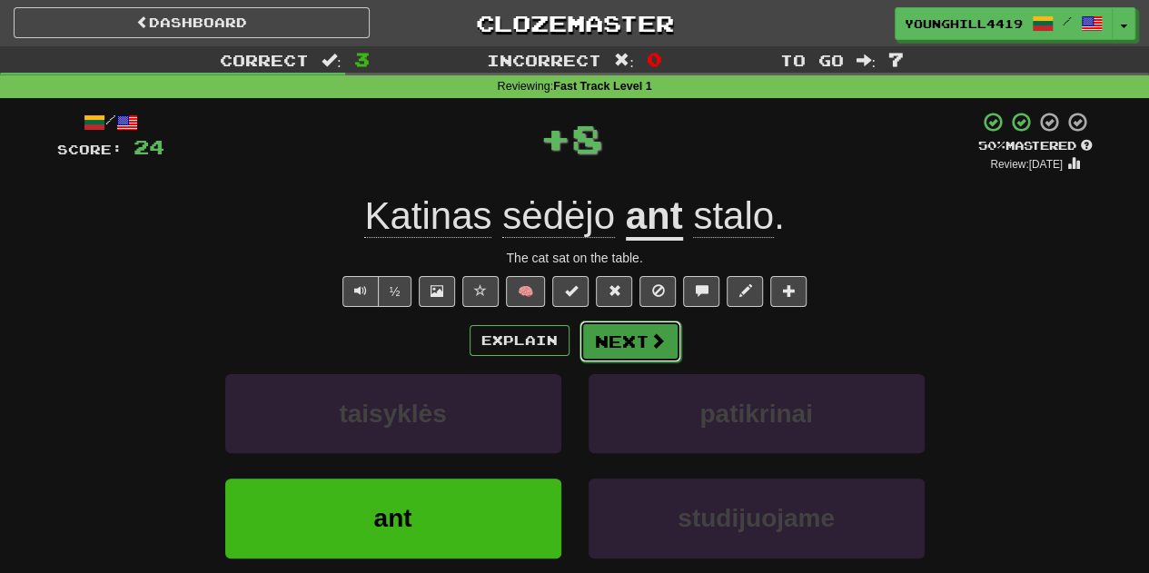
click at [637, 336] on button "Next" at bounding box center [631, 342] width 102 height 42
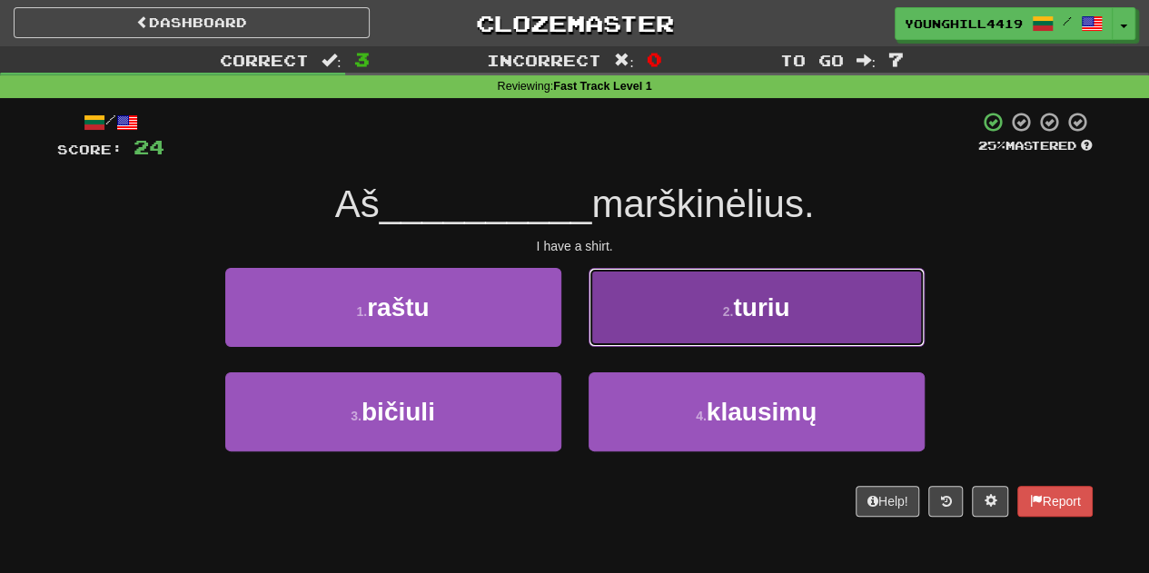
click at [712, 324] on button "2 . turiu" at bounding box center [757, 307] width 336 height 79
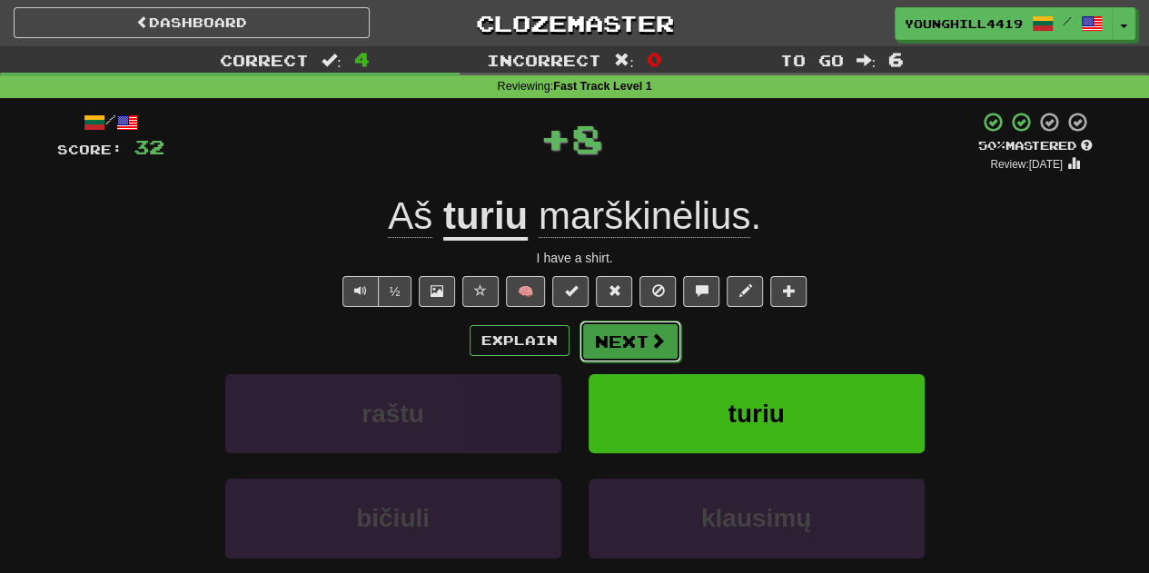
click at [605, 328] on button "Next" at bounding box center [631, 342] width 102 height 42
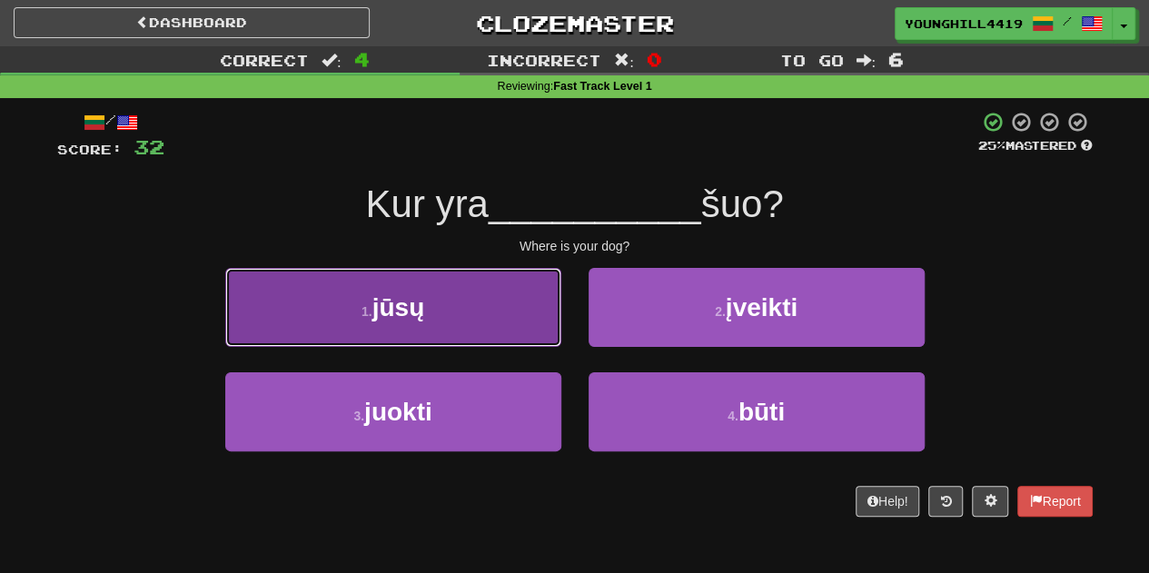
click at [511, 332] on button "1 . jūsų" at bounding box center [393, 307] width 336 height 79
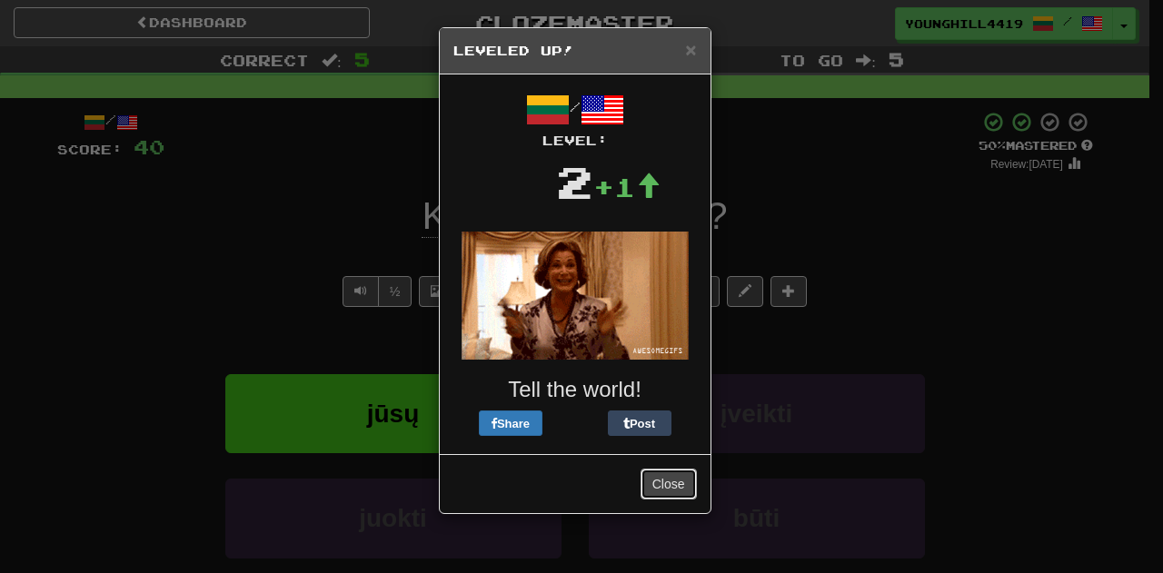
click at [665, 472] on button "Close" at bounding box center [669, 484] width 56 height 31
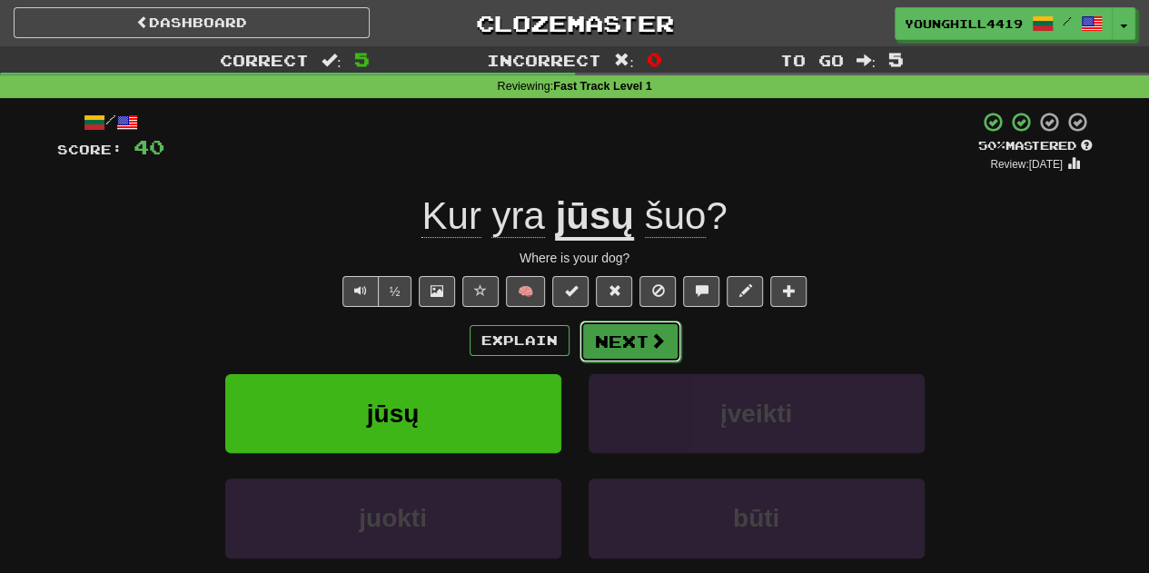
click at [638, 351] on button "Next" at bounding box center [631, 342] width 102 height 42
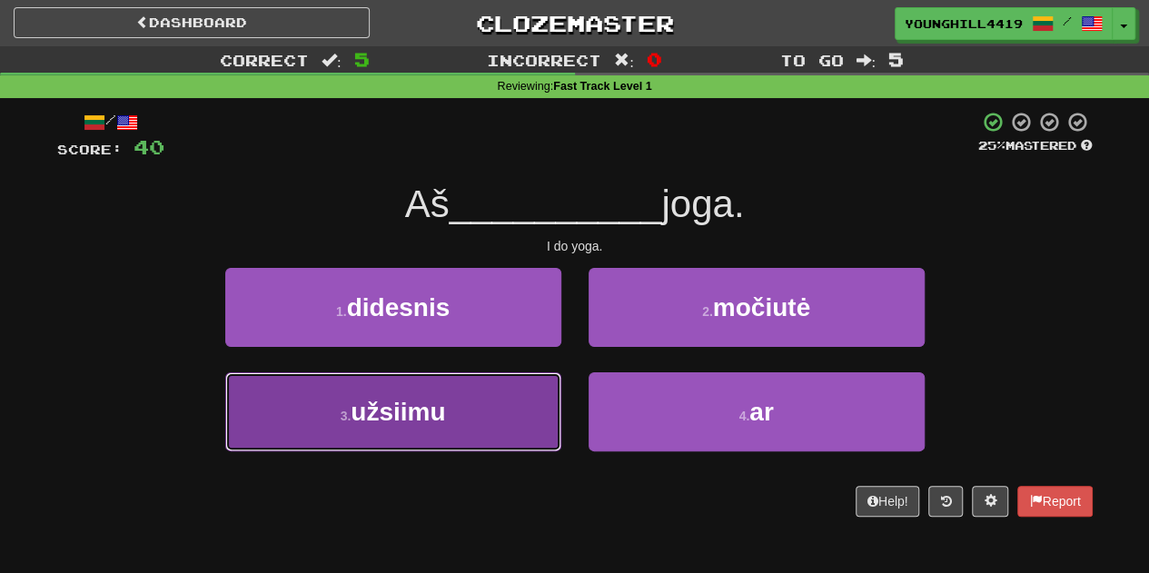
click at [502, 433] on button "3 . užsiimu" at bounding box center [393, 412] width 336 height 79
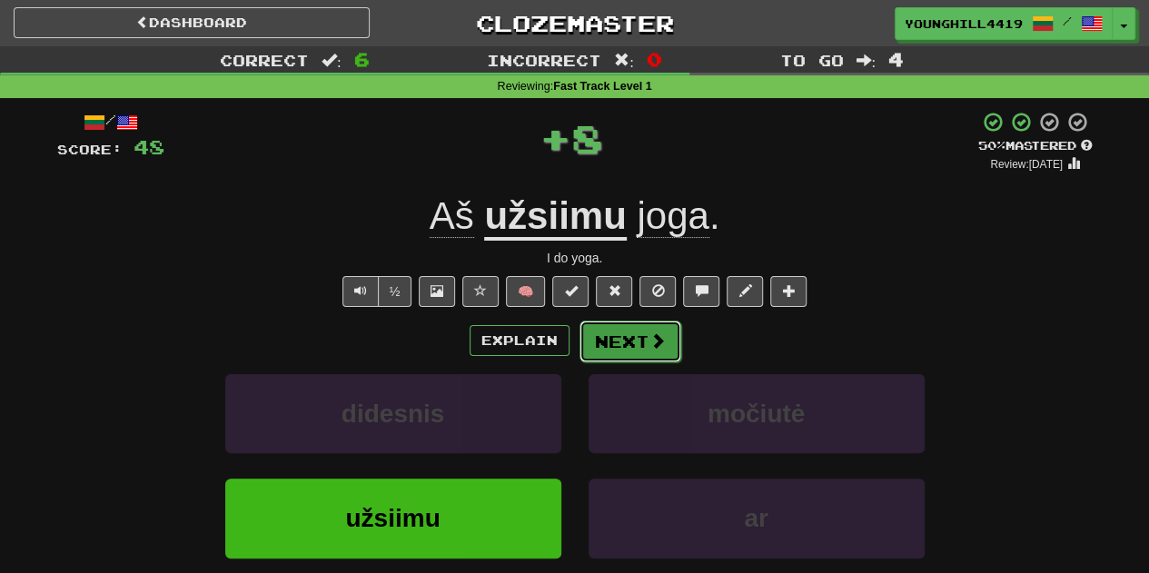
click at [612, 339] on button "Next" at bounding box center [631, 342] width 102 height 42
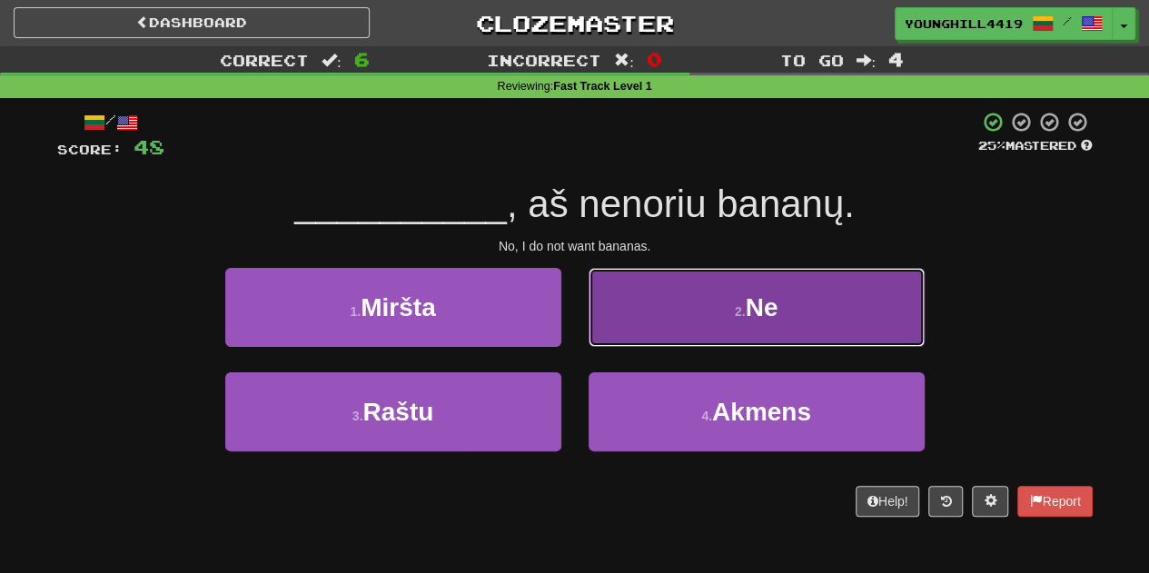
click at [716, 328] on button "2 . Ne" at bounding box center [757, 307] width 336 height 79
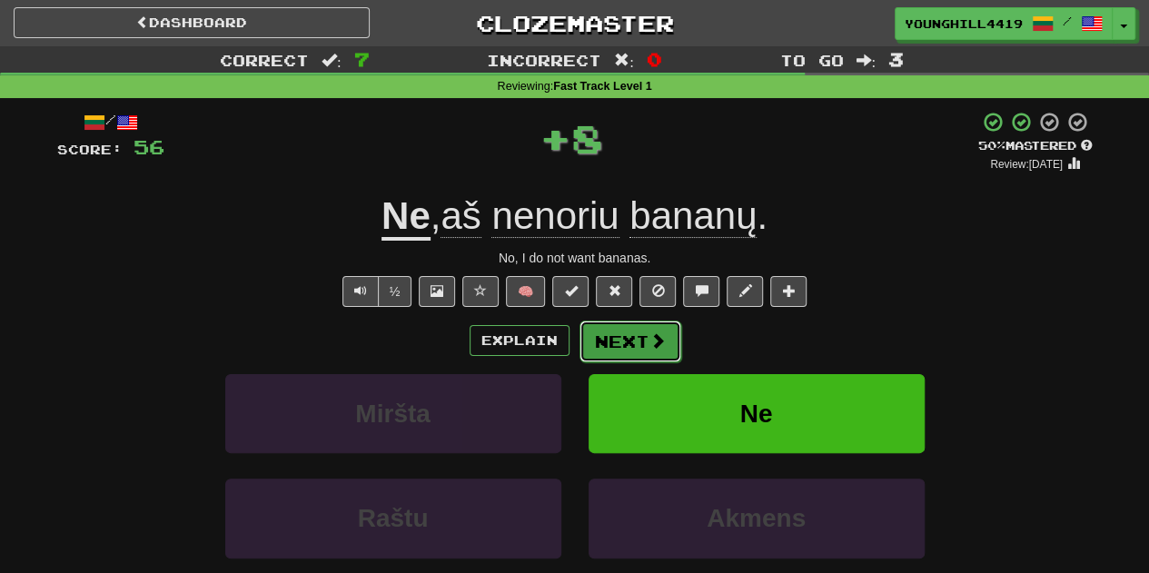
click at [627, 326] on button "Next" at bounding box center [631, 342] width 102 height 42
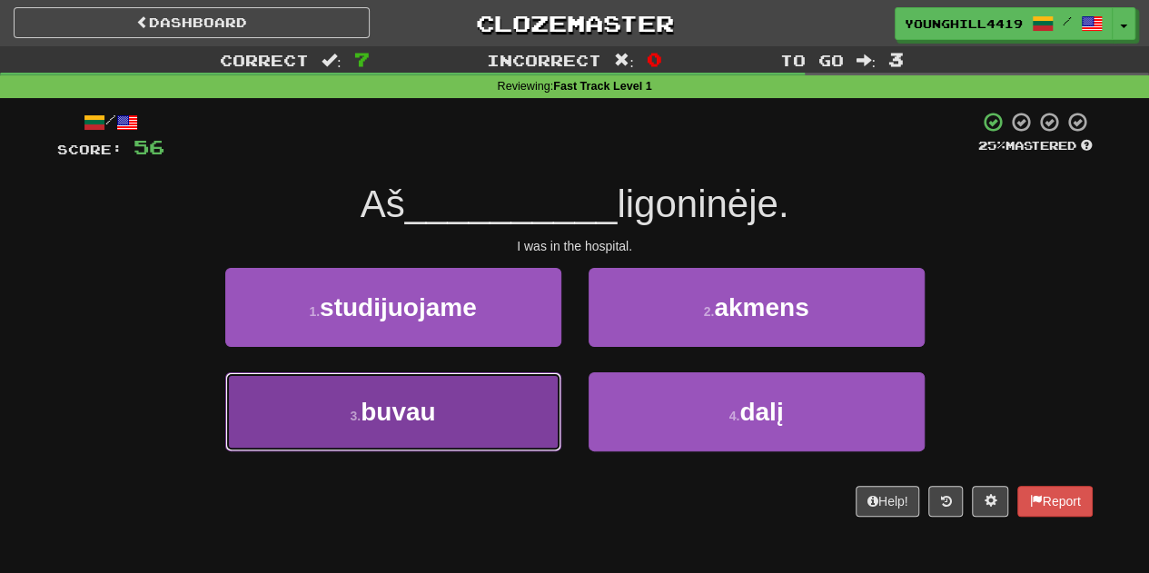
click at [451, 411] on button "3 . buvau" at bounding box center [393, 412] width 336 height 79
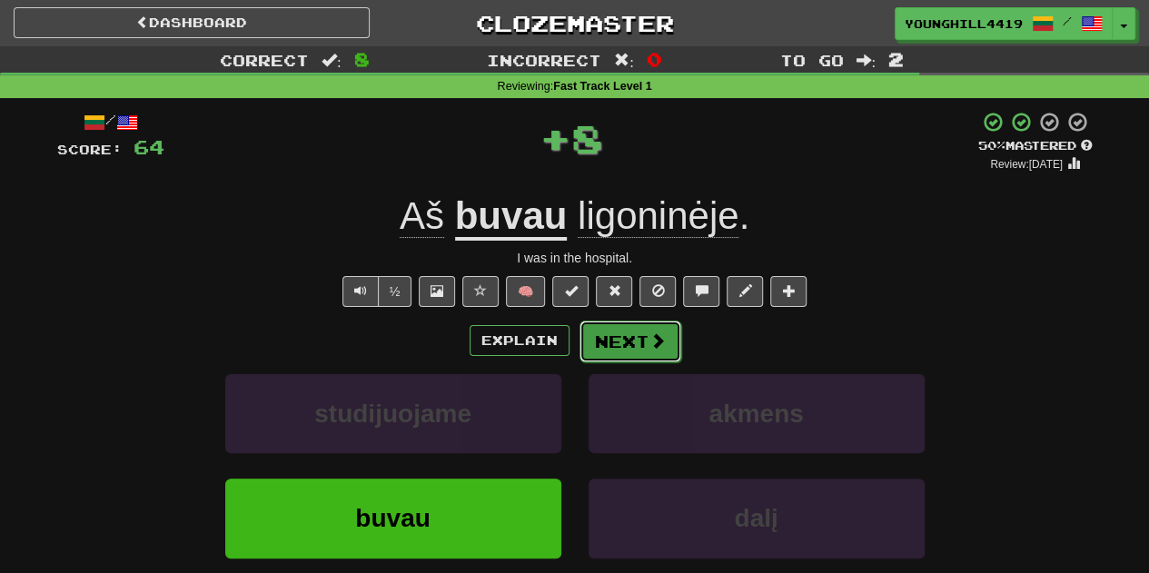
click at [640, 343] on button "Next" at bounding box center [631, 342] width 102 height 42
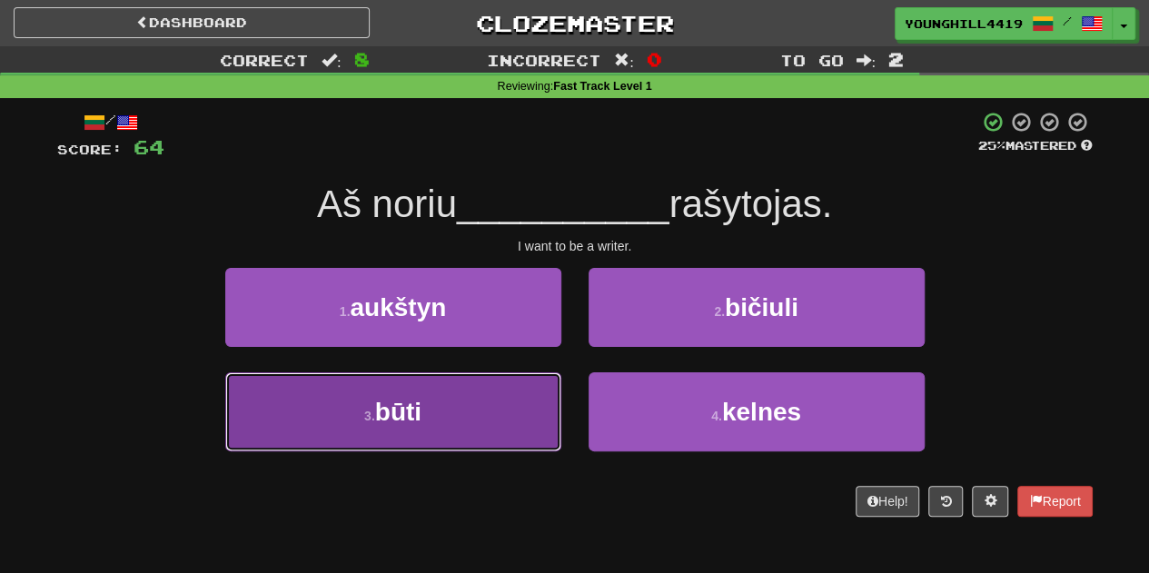
click at [453, 405] on button "3 . būti" at bounding box center [393, 412] width 336 height 79
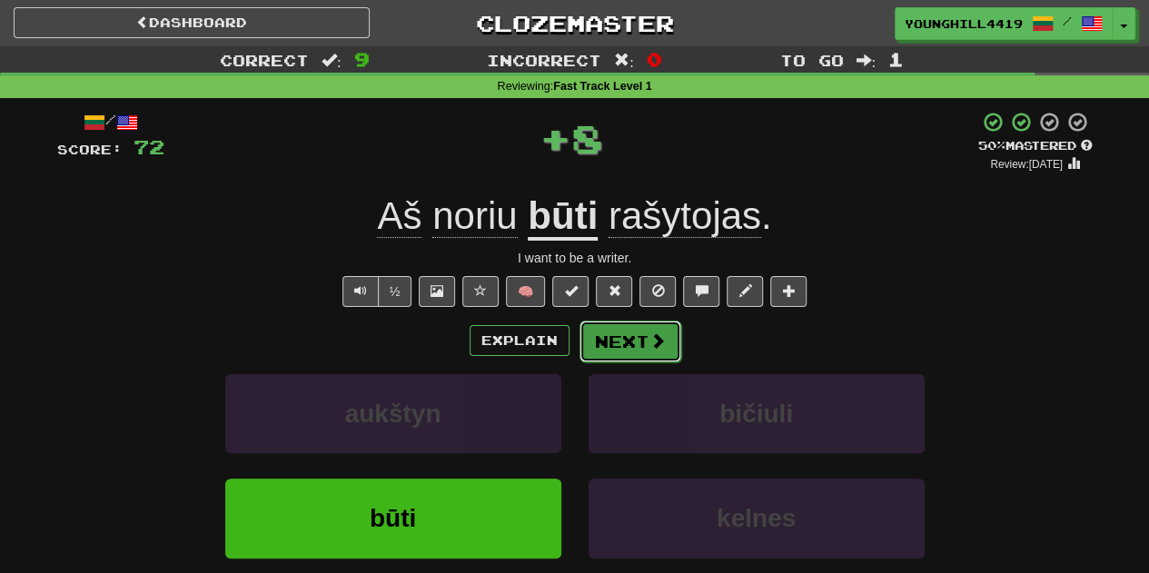
click at [626, 333] on button "Next" at bounding box center [631, 342] width 102 height 42
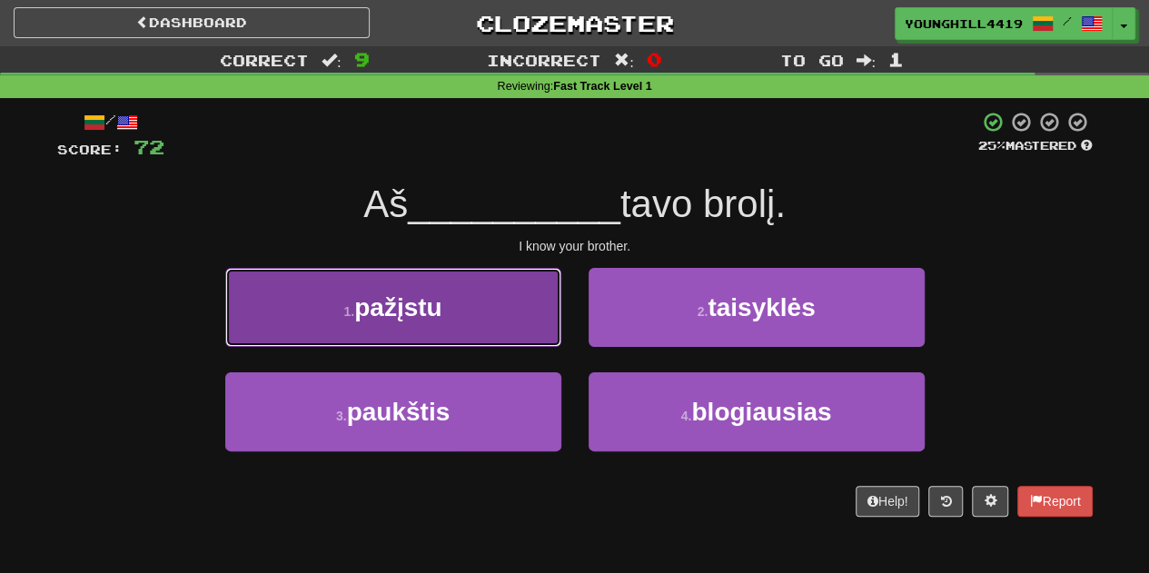
click at [469, 317] on button "1 . pažįstu" at bounding box center [393, 307] width 336 height 79
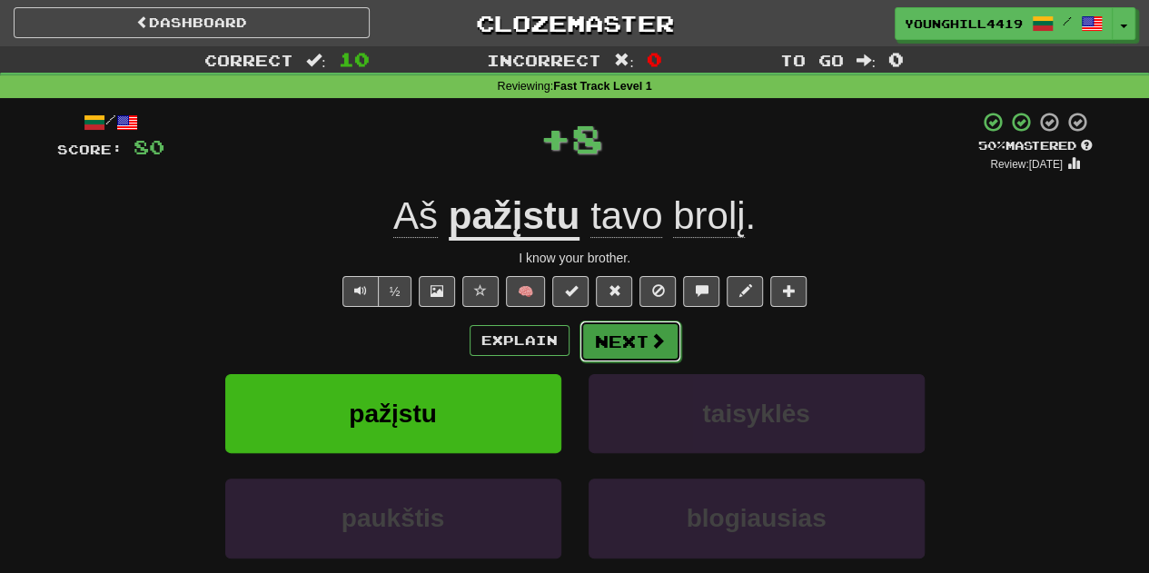
click at [622, 339] on button "Next" at bounding box center [631, 342] width 102 height 42
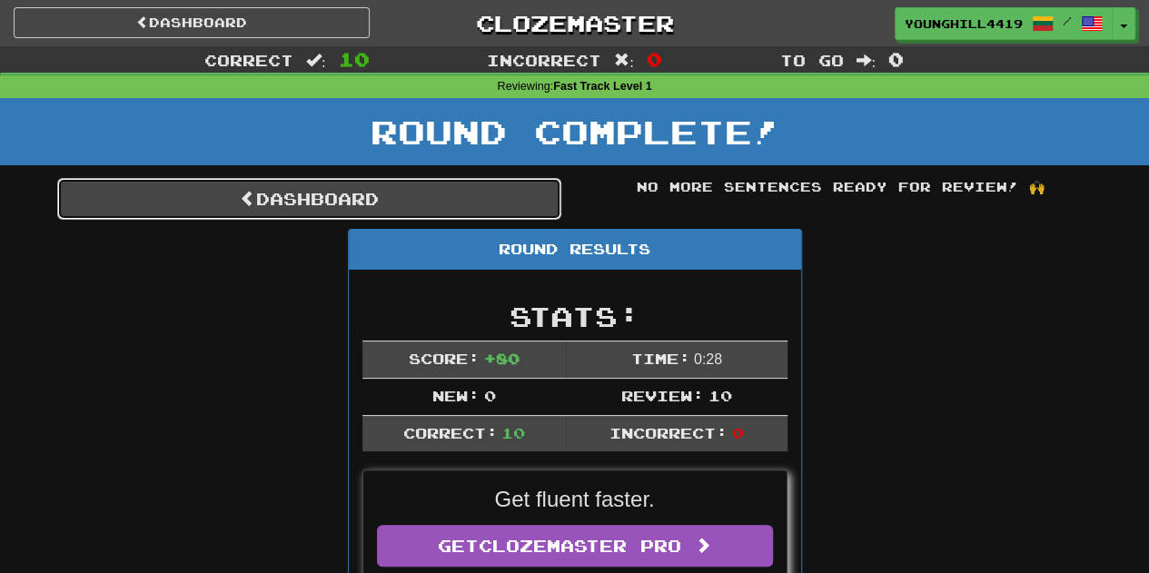
click at [466, 212] on link "Dashboard" at bounding box center [309, 199] width 504 height 42
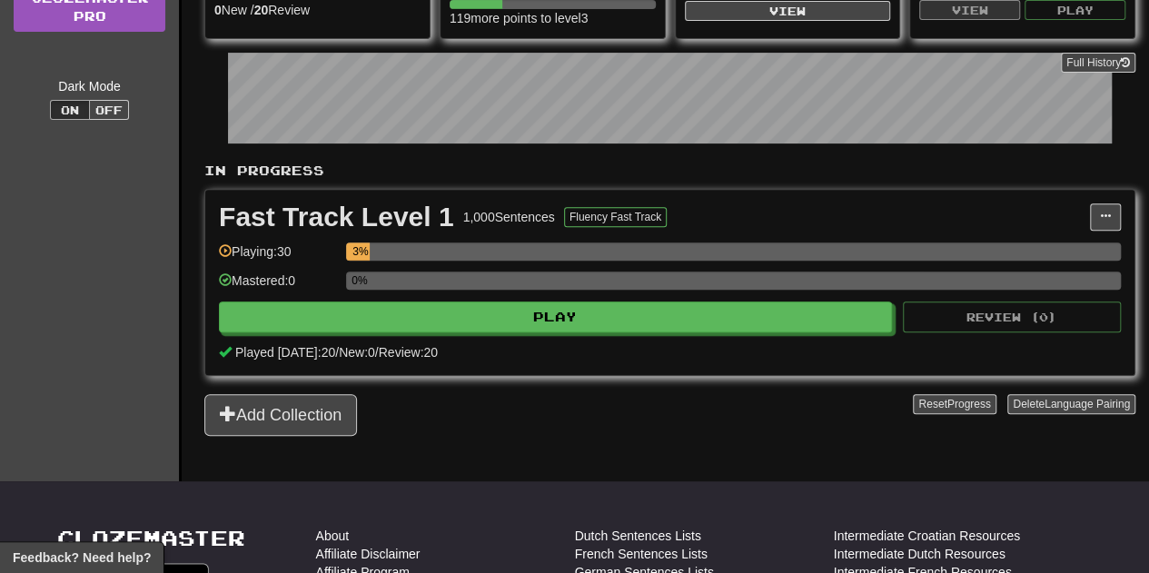
scroll to position [274, 0]
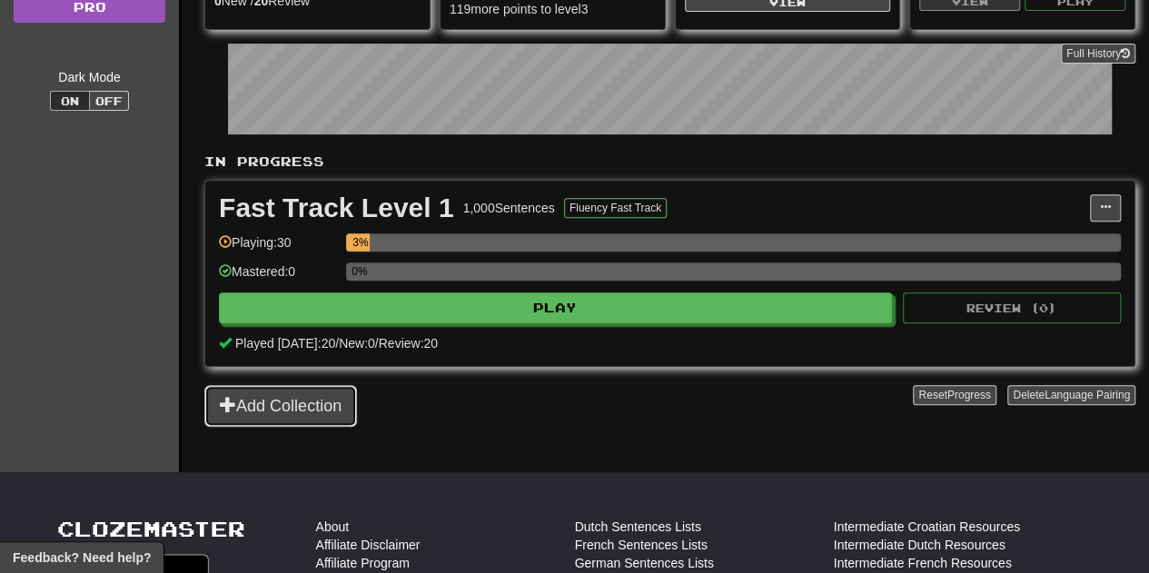
click at [322, 408] on button "Add Collection" at bounding box center [280, 406] width 153 height 42
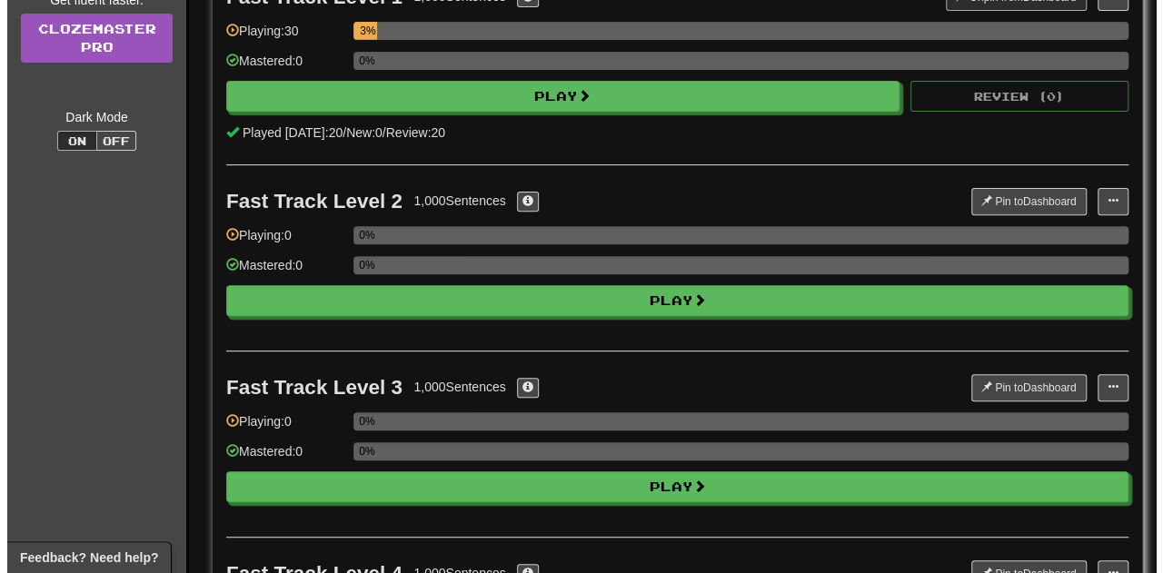
scroll to position [338, 0]
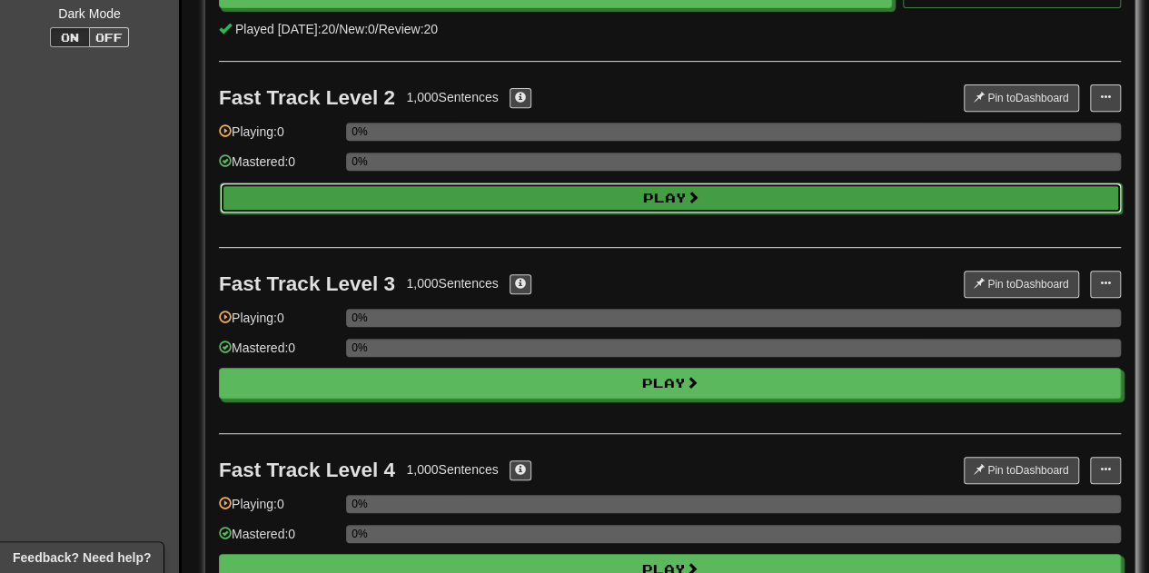
click at [642, 190] on button "Play" at bounding box center [671, 198] width 902 height 31
select select "**"
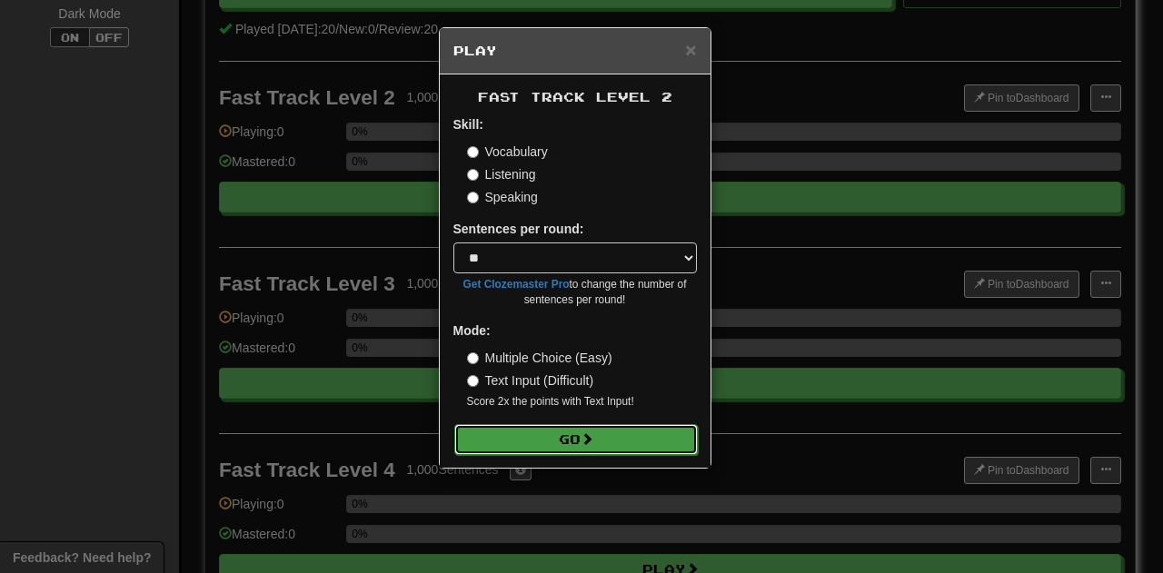
click at [573, 444] on button "Go" at bounding box center [576, 439] width 244 height 31
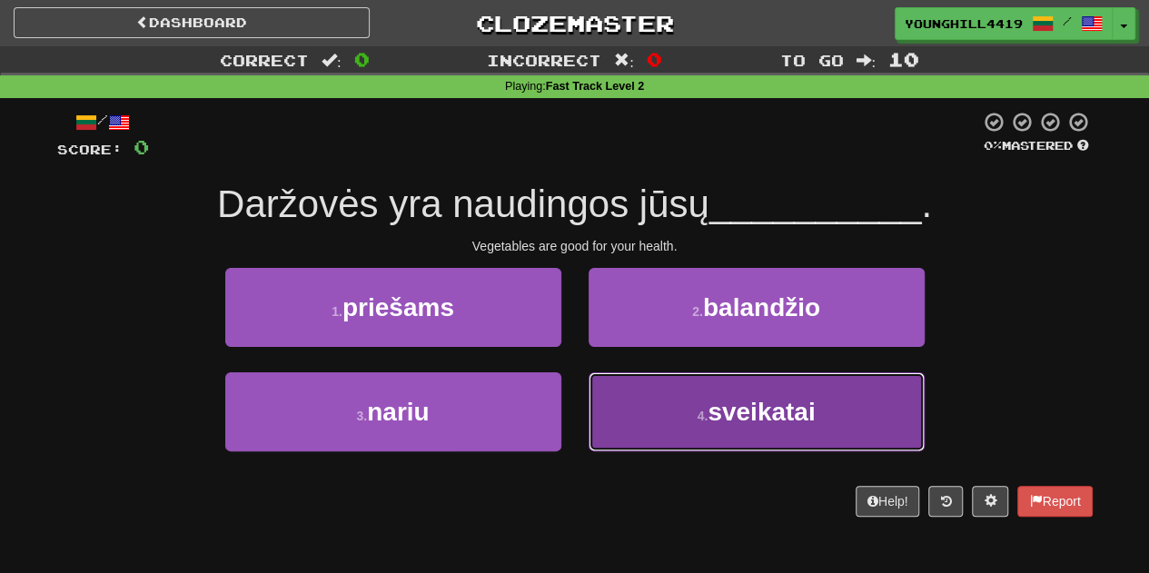
click at [686, 402] on button "4 . sveikatai" at bounding box center [757, 412] width 336 height 79
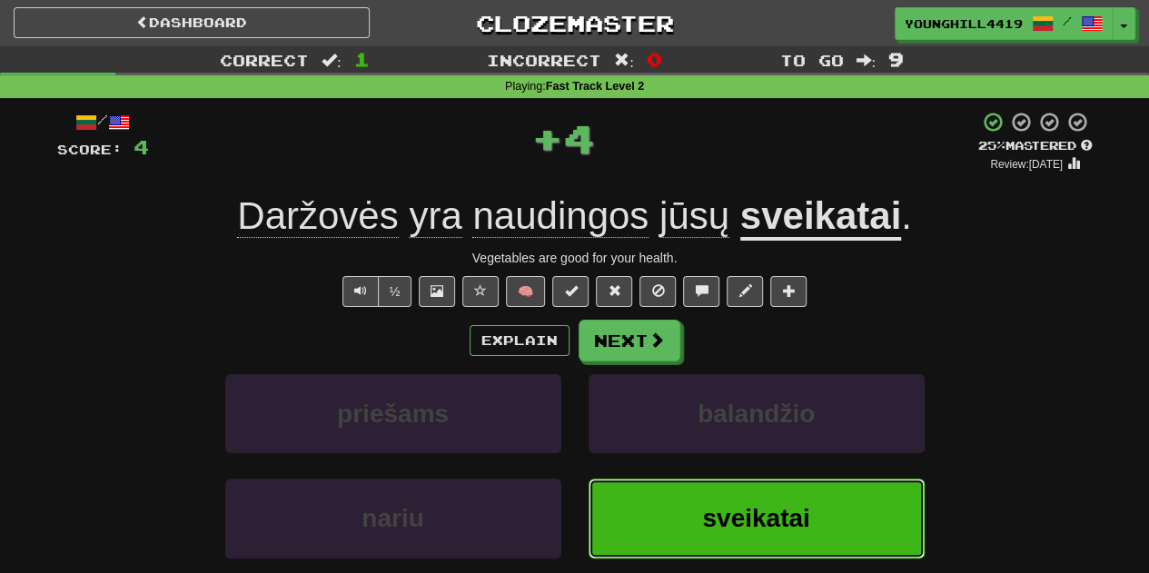
click at [726, 526] on span "sveikatai" at bounding box center [755, 518] width 107 height 28
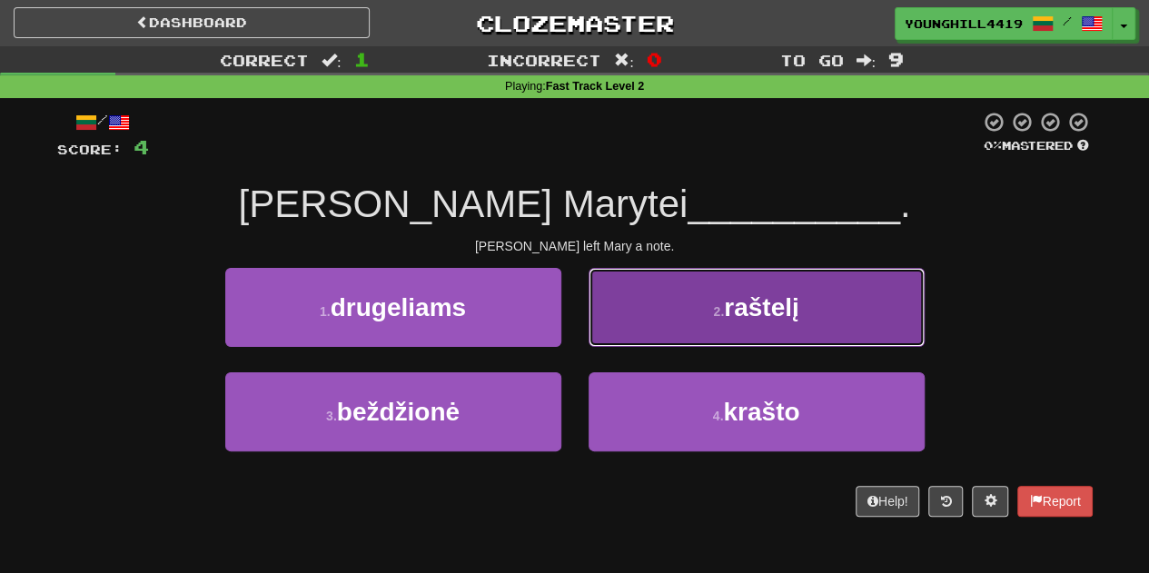
click at [683, 291] on button "2 . raštelį" at bounding box center [757, 307] width 336 height 79
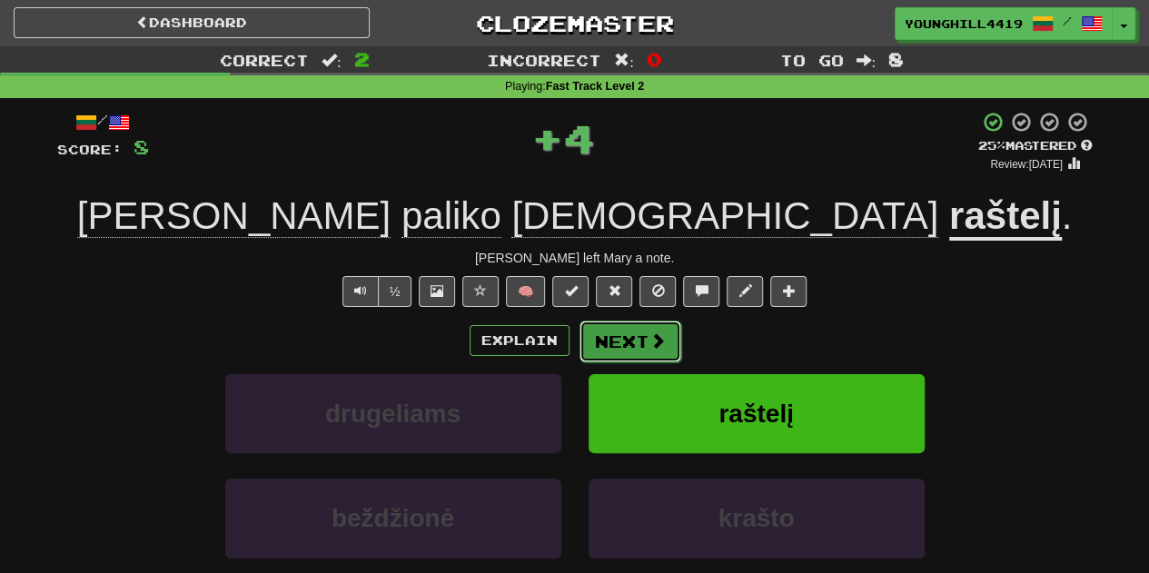
click at [650, 336] on span at bounding box center [658, 341] width 16 height 16
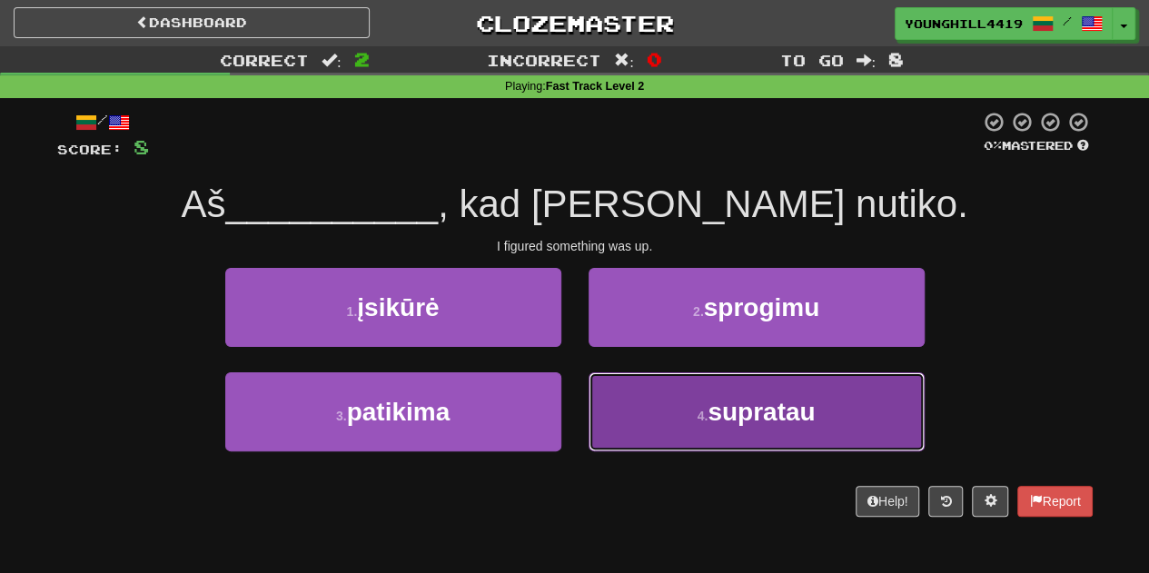
click at [698, 411] on small "4 ." at bounding box center [703, 416] width 11 height 15
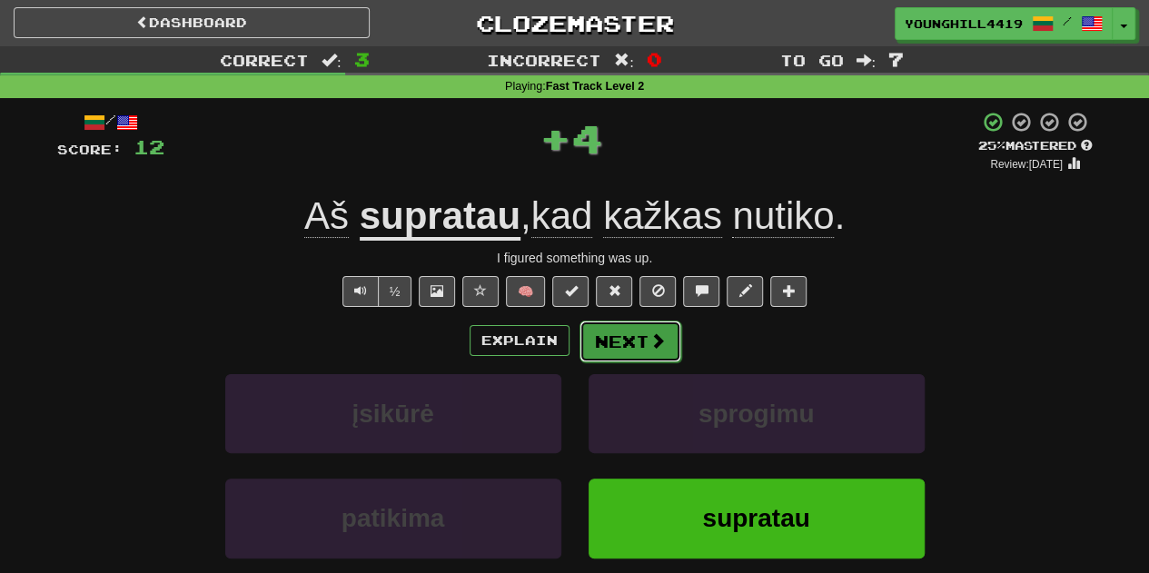
click at [627, 336] on button "Next" at bounding box center [631, 342] width 102 height 42
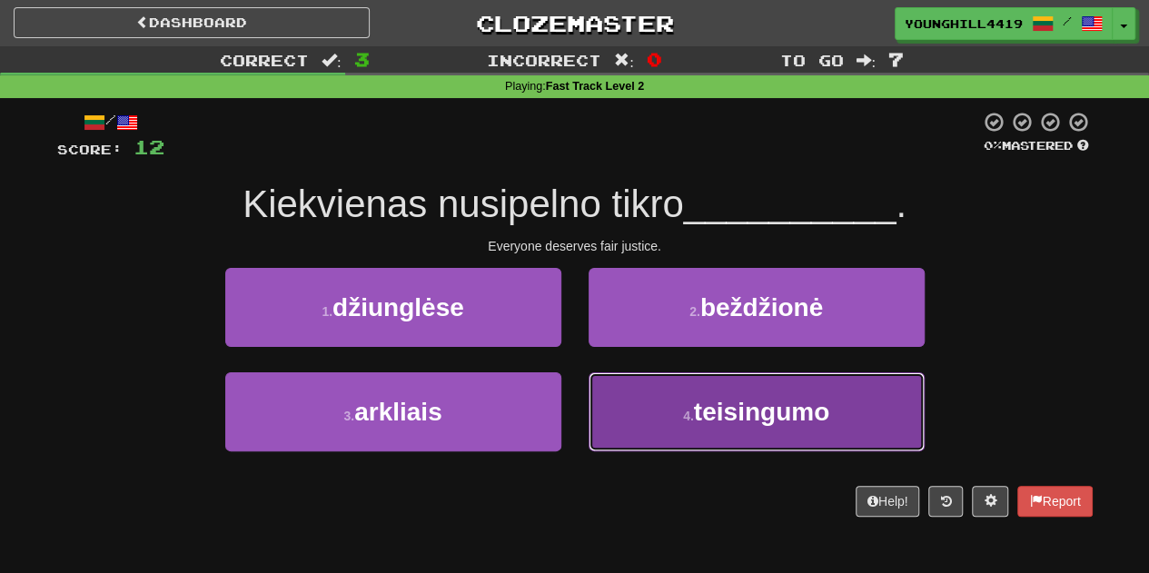
click at [689, 426] on button "4 . teisingumo" at bounding box center [757, 412] width 336 height 79
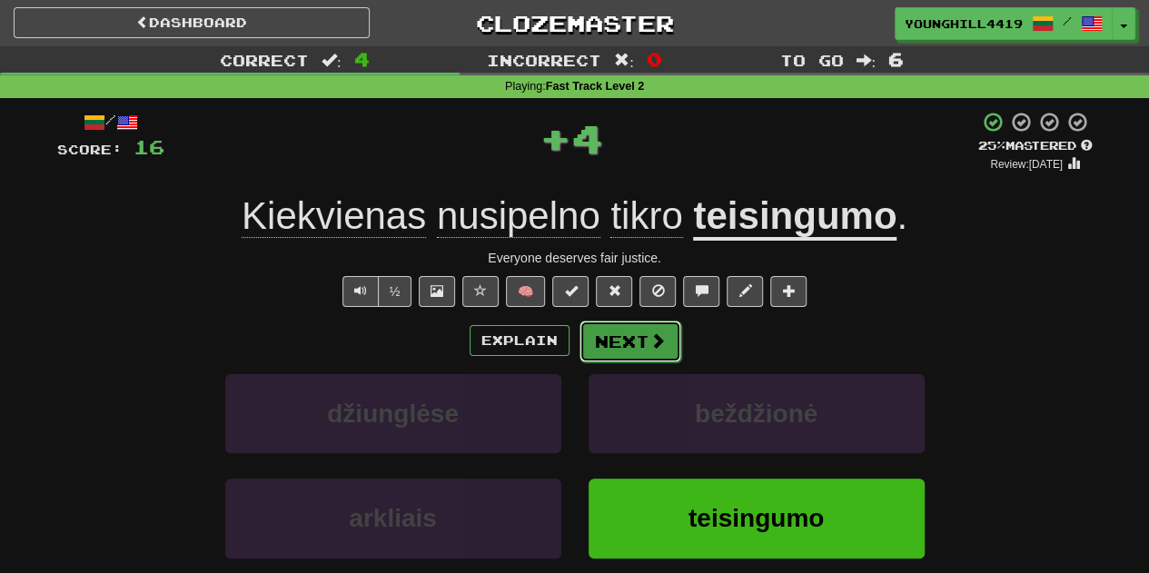
click at [622, 356] on button "Next" at bounding box center [631, 342] width 102 height 42
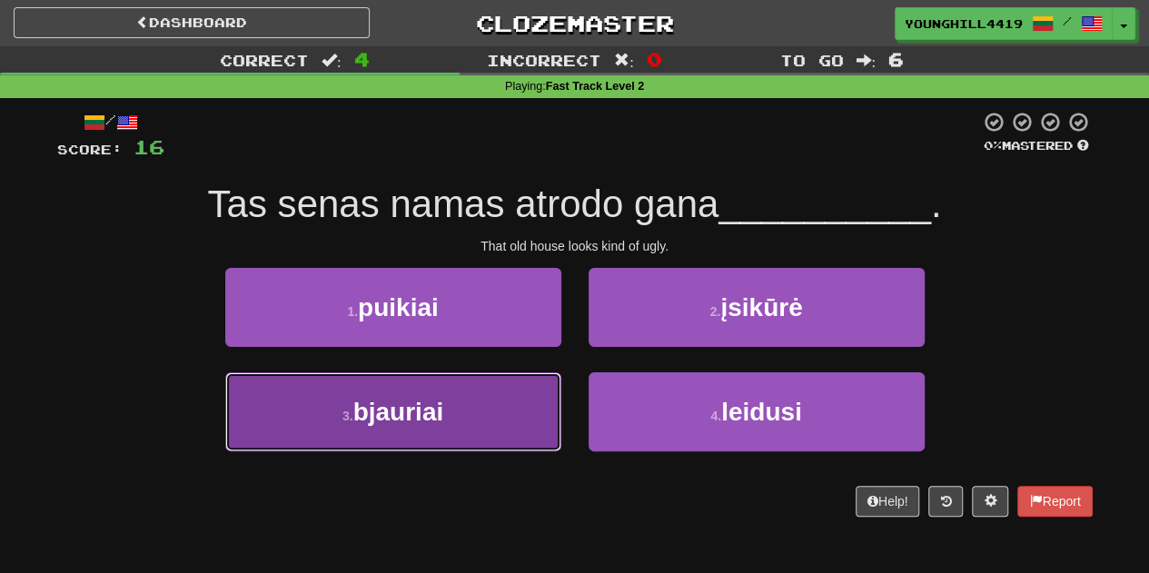
click at [429, 419] on span "bjauriai" at bounding box center [398, 412] width 91 height 28
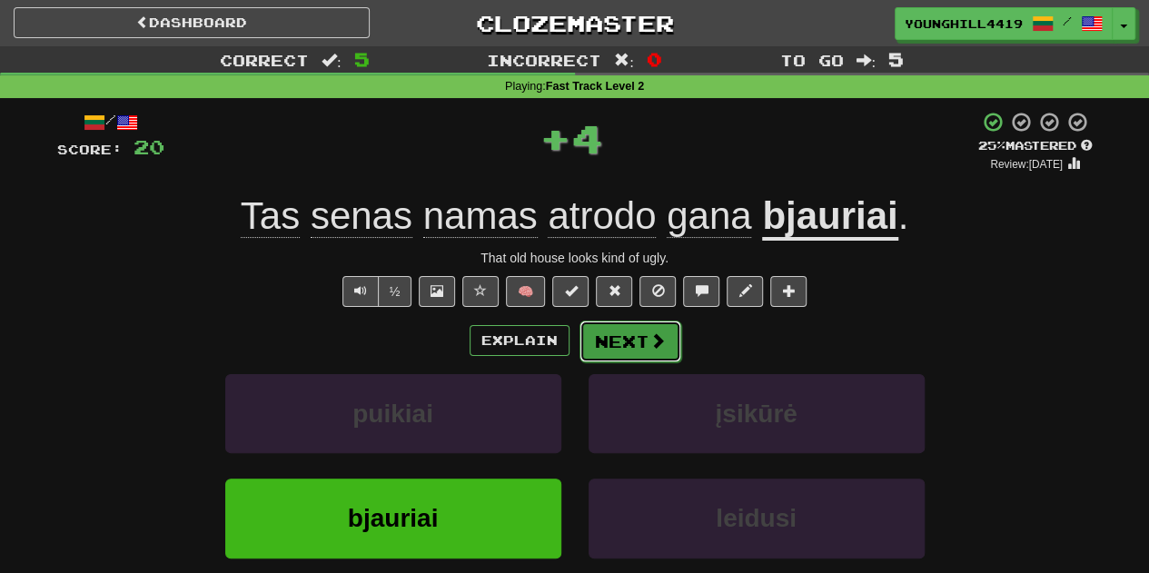
click at [614, 333] on button "Next" at bounding box center [631, 342] width 102 height 42
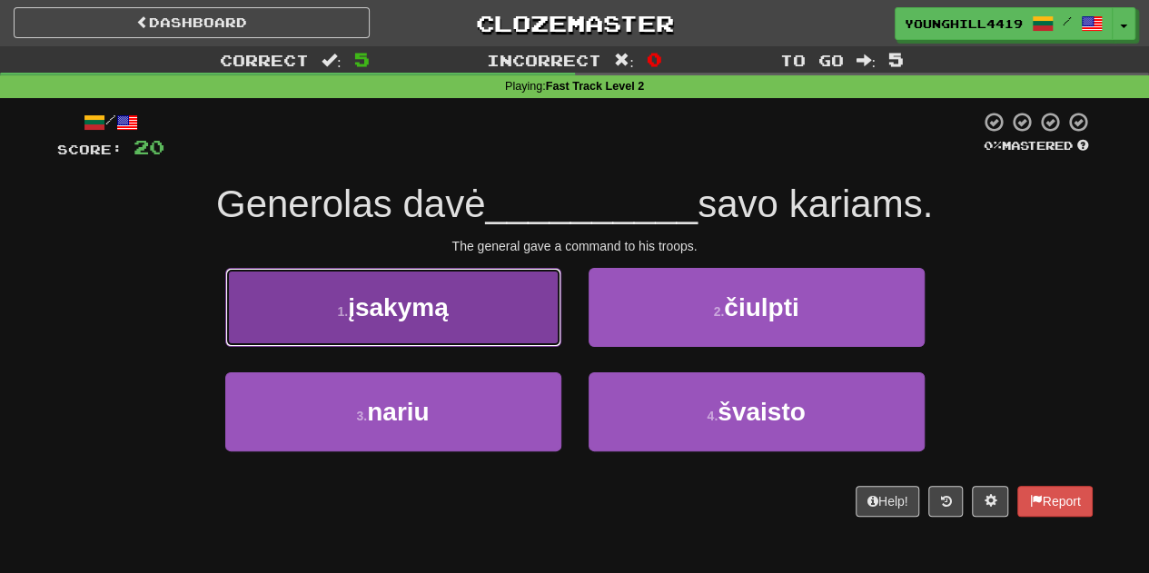
click at [462, 326] on button "1 . įsakymą" at bounding box center [393, 307] width 336 height 79
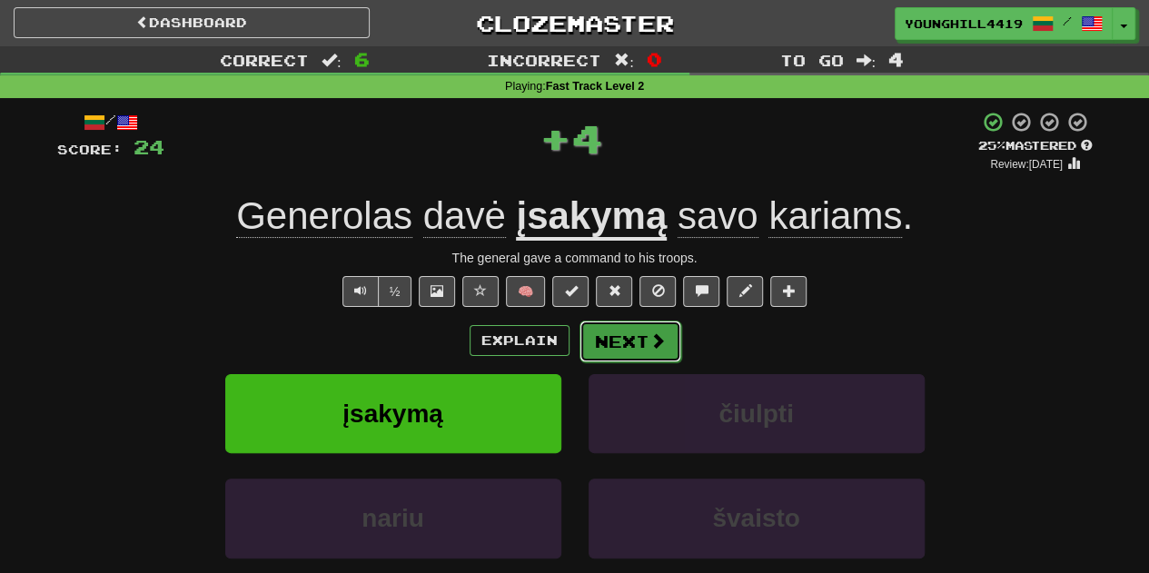
click at [624, 342] on button "Next" at bounding box center [631, 342] width 102 height 42
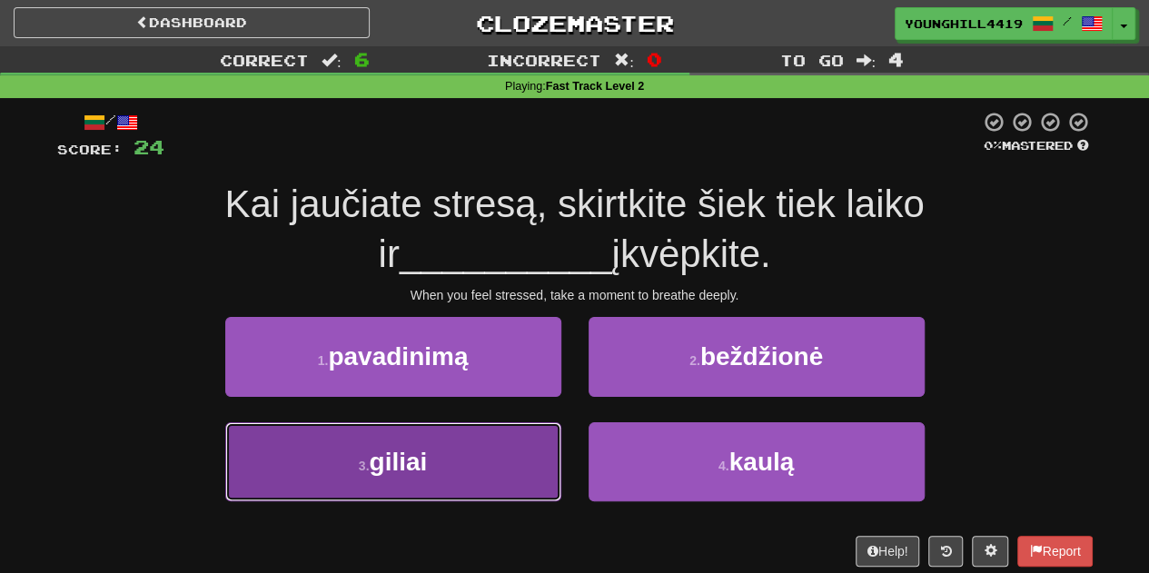
click at [506, 486] on button "3 . giliai" at bounding box center [393, 462] width 336 height 79
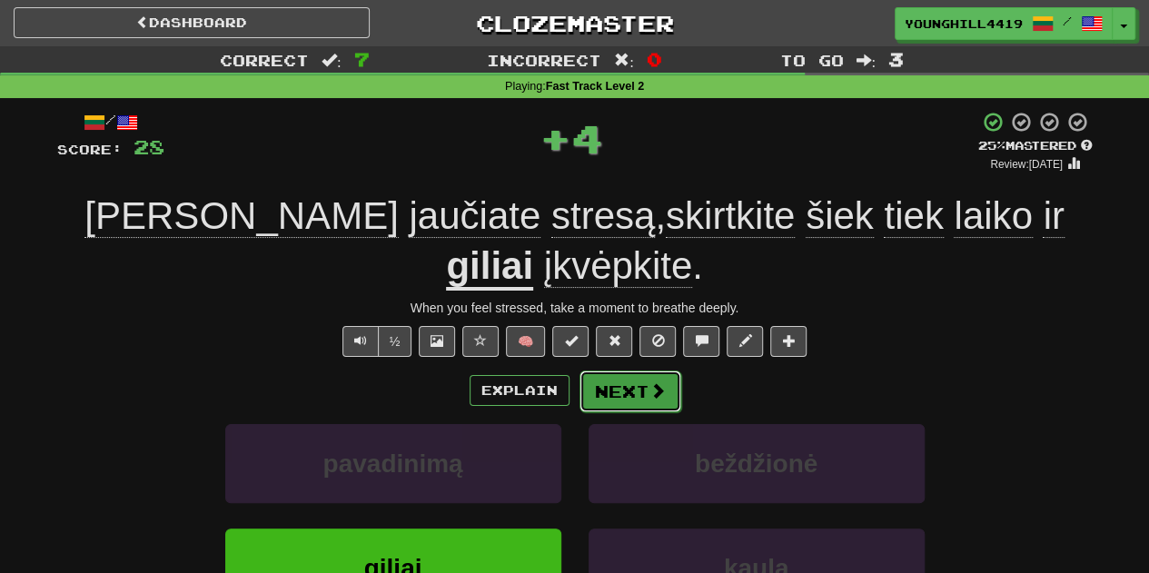
click at [629, 371] on button "Next" at bounding box center [631, 392] width 102 height 42
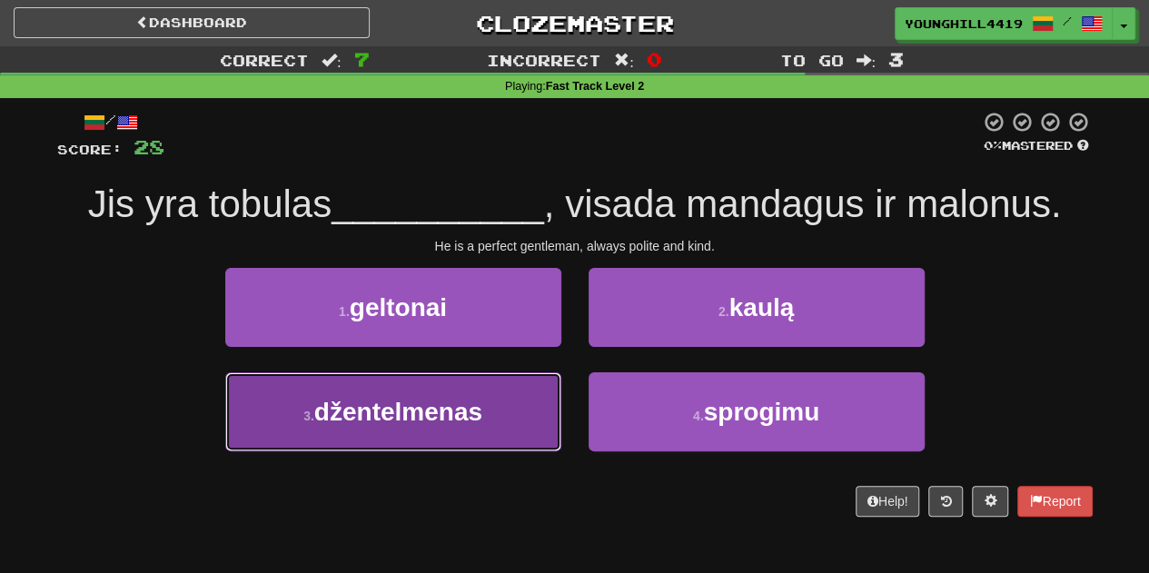
click at [471, 419] on span "džentelmenas" at bounding box center [398, 412] width 168 height 28
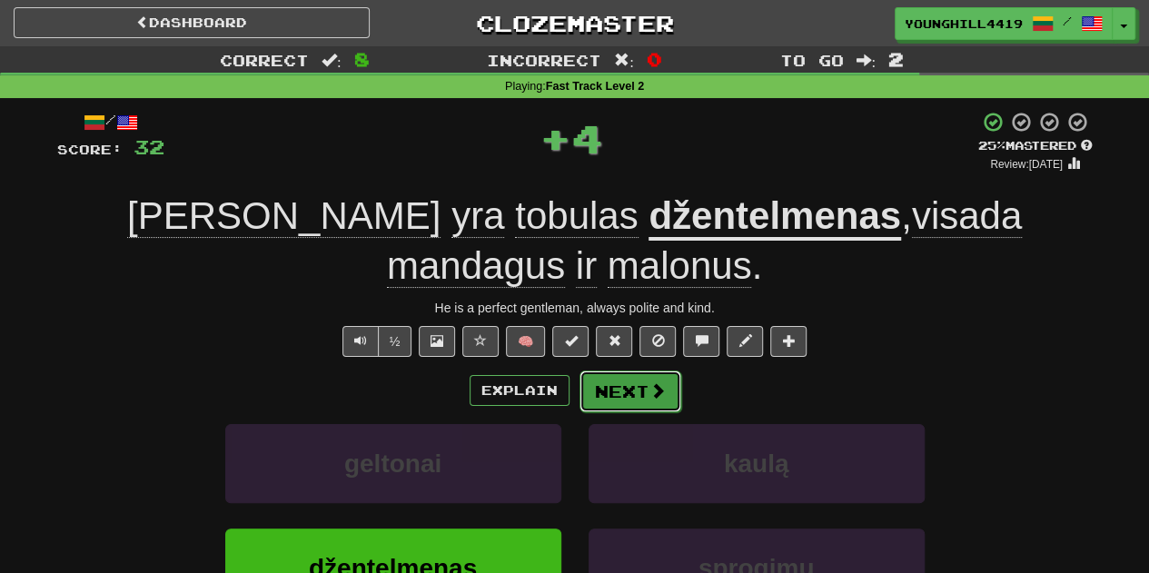
click at [602, 371] on button "Next" at bounding box center [631, 392] width 102 height 42
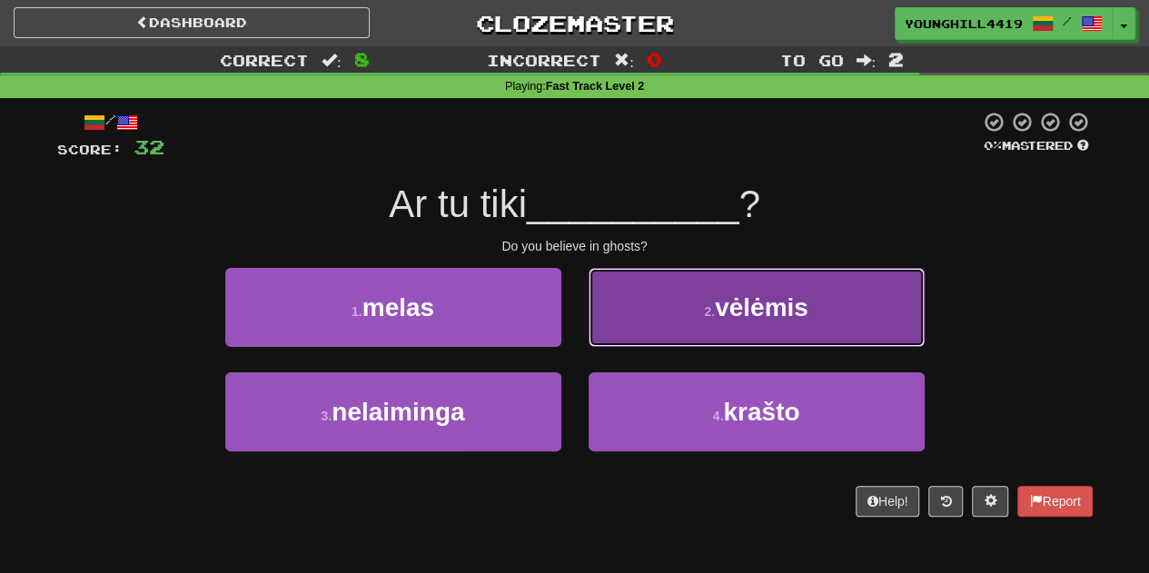
click at [708, 312] on small "2 ." at bounding box center [709, 311] width 11 height 15
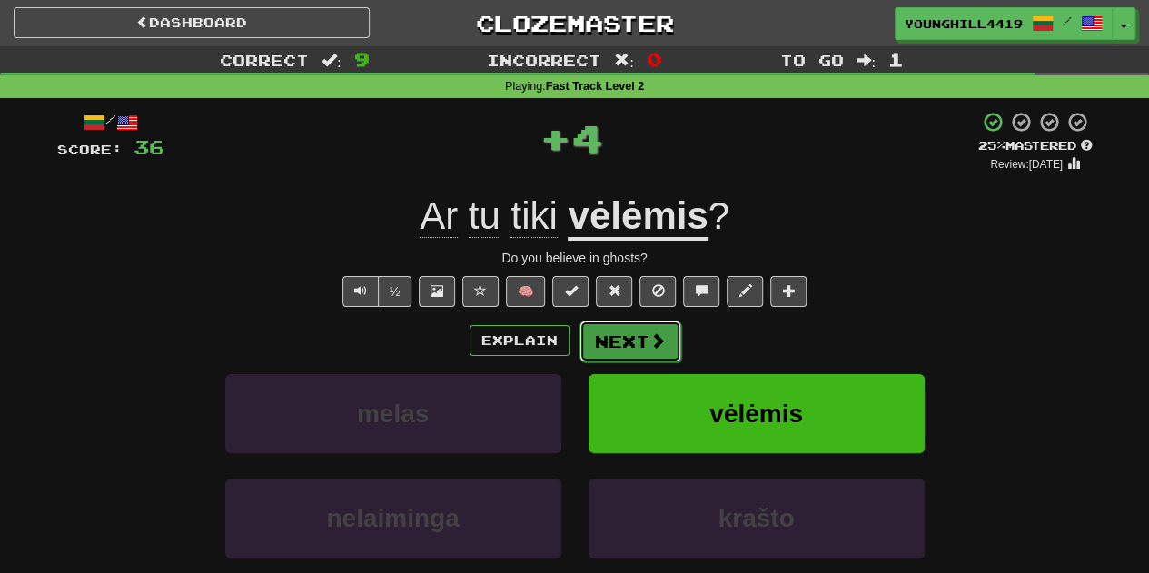
click at [633, 332] on button "Next" at bounding box center [631, 342] width 102 height 42
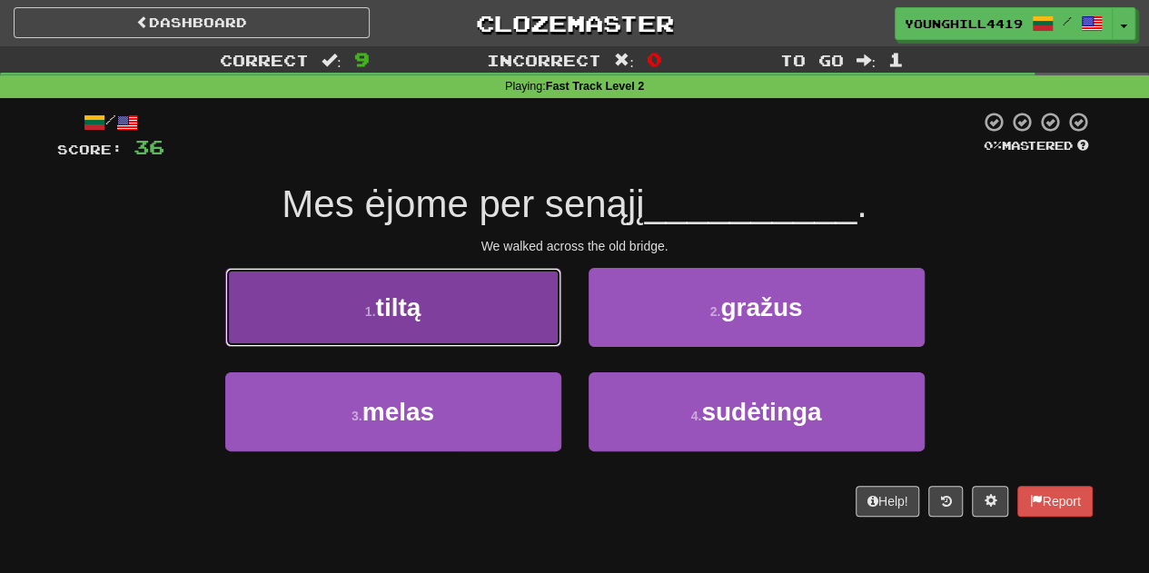
click at [444, 325] on button "1 . tiltą" at bounding box center [393, 307] width 336 height 79
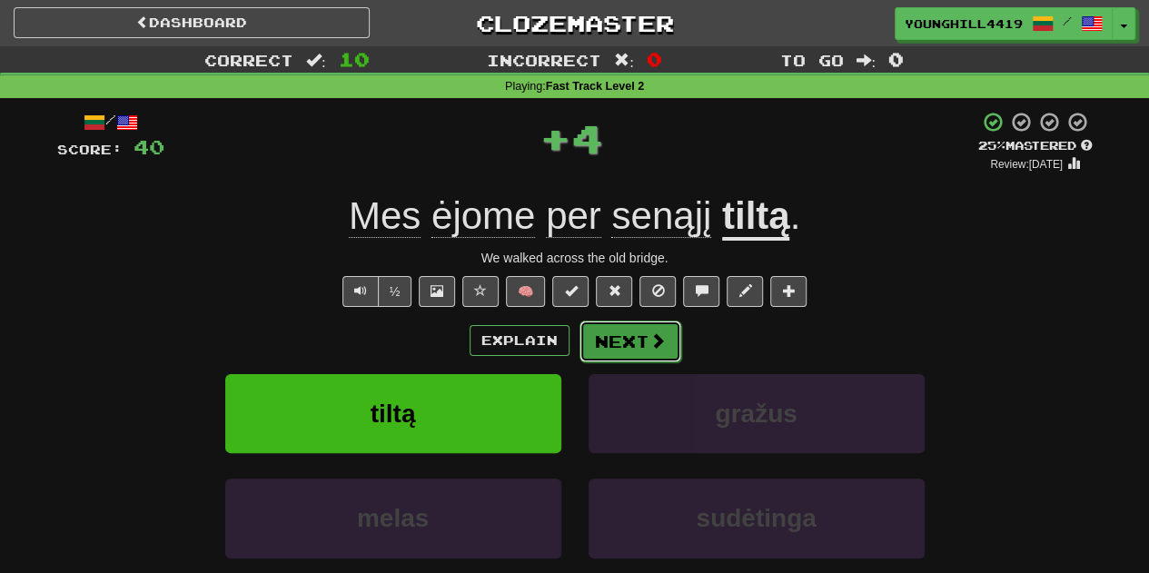
click at [620, 339] on button "Next" at bounding box center [631, 342] width 102 height 42
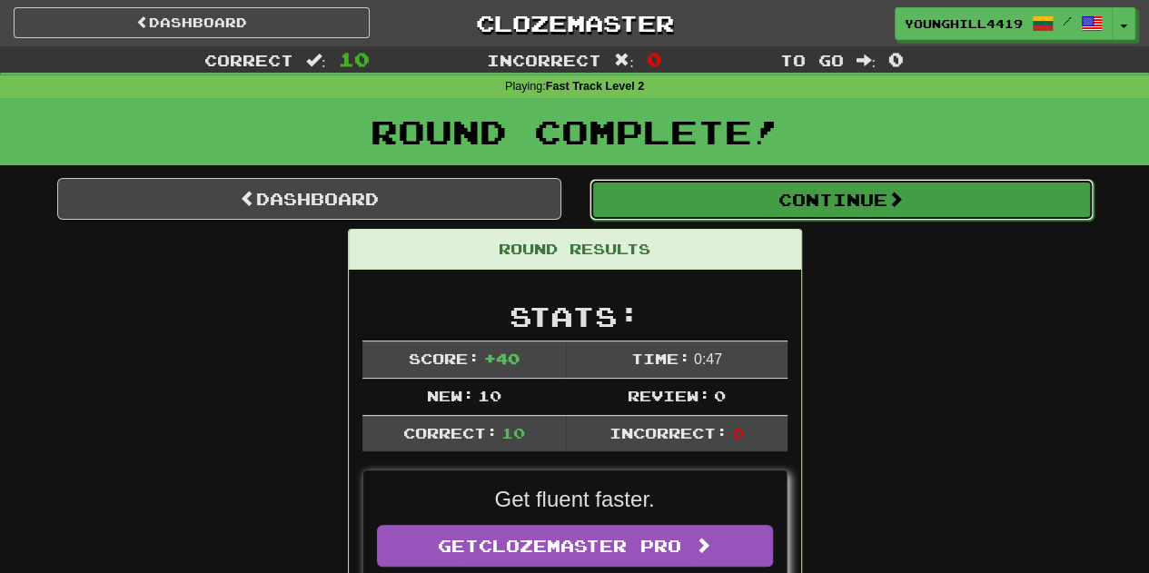
click at [831, 211] on button "Continue" at bounding box center [842, 200] width 504 height 42
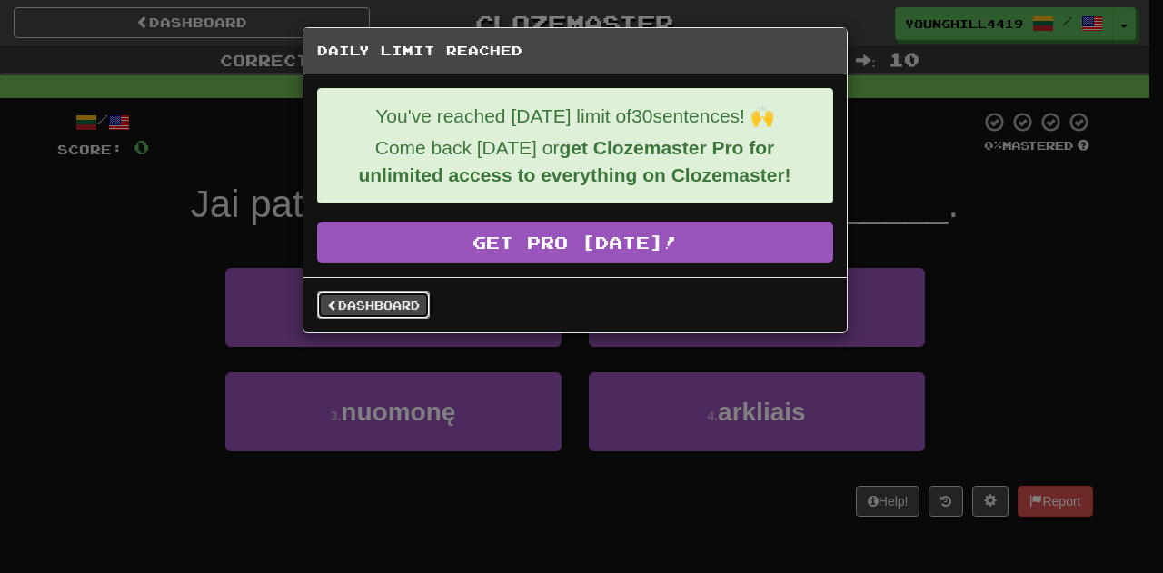
click at [354, 297] on link "Dashboard" at bounding box center [373, 305] width 113 height 27
